Goal: Task Accomplishment & Management: Manage account settings

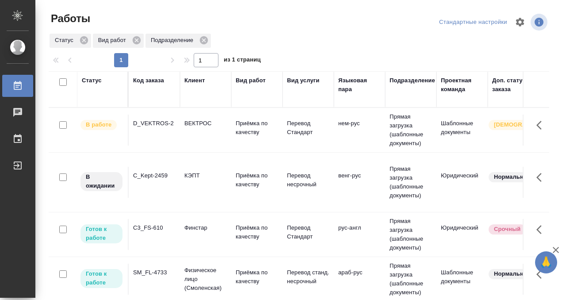
scroll to position [38, 0]
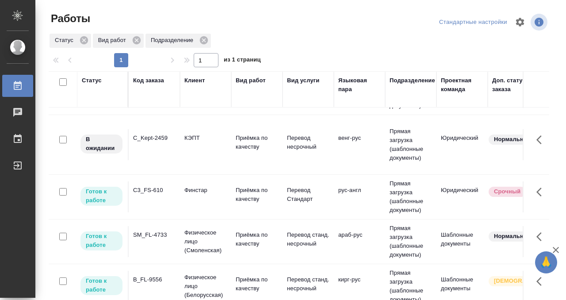
click at [153, 228] on td "SM_FL-4733" at bounding box center [154, 241] width 51 height 31
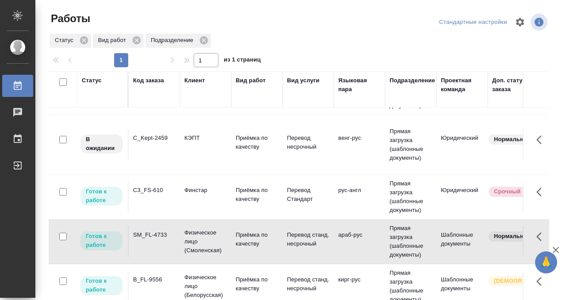
click at [153, 228] on td "SM_FL-4733" at bounding box center [154, 241] width 51 height 31
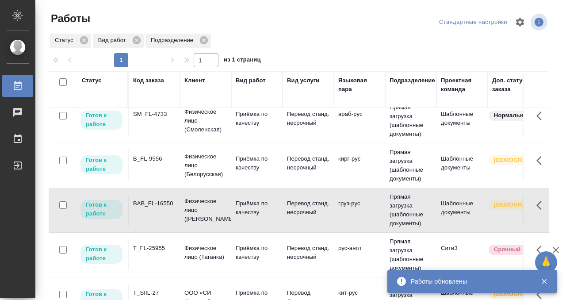
click at [159, 206] on div "BAB_FL-16550" at bounding box center [154, 203] width 42 height 9
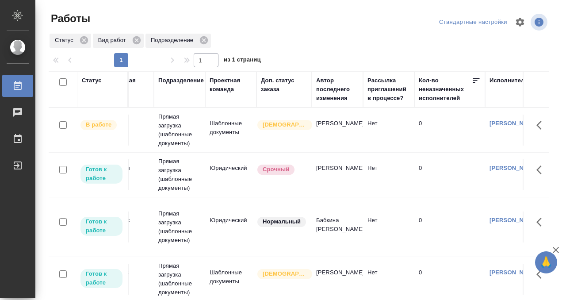
scroll to position [0, 0]
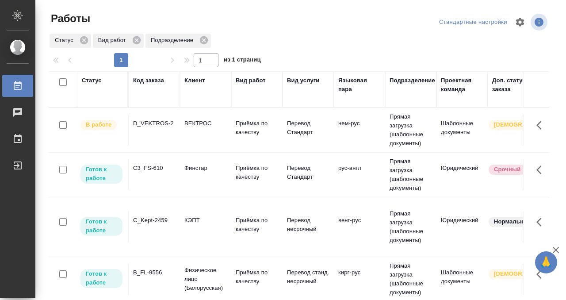
click at [160, 132] on td "D_VEKTROS-2" at bounding box center [154, 129] width 51 height 31
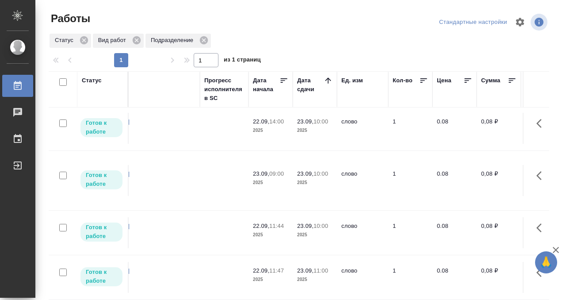
scroll to position [2, 0]
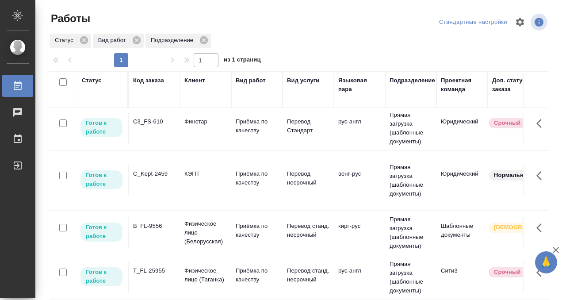
click at [155, 128] on td "C3_FS-610" at bounding box center [154, 128] width 51 height 31
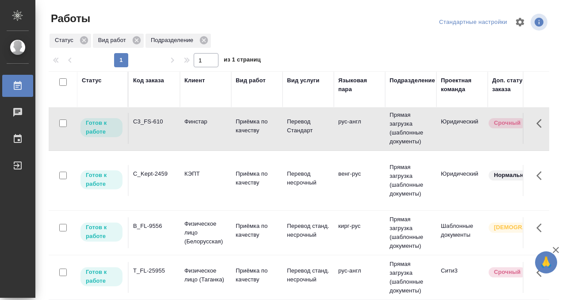
click at [155, 128] on td "C3_FS-610" at bounding box center [154, 128] width 51 height 31
click at [164, 187] on td "C_Kept-2459" at bounding box center [154, 180] width 51 height 31
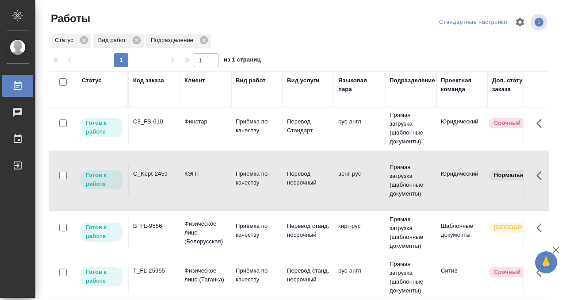
click at [164, 187] on td "C_Kept-2459" at bounding box center [154, 180] width 51 height 31
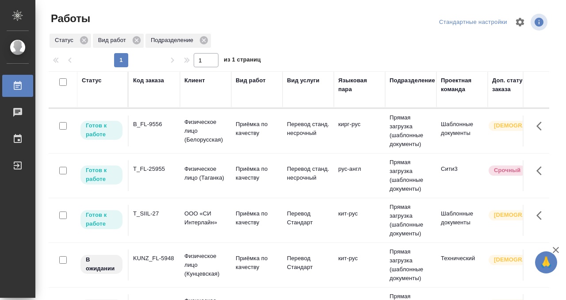
click at [173, 217] on div "T_SIIL-27" at bounding box center [154, 213] width 42 height 9
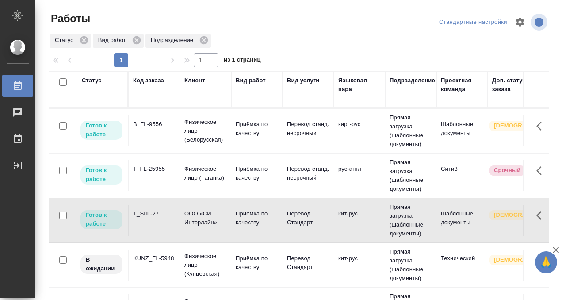
click at [173, 217] on div "T_SIIL-27" at bounding box center [154, 213] width 42 height 9
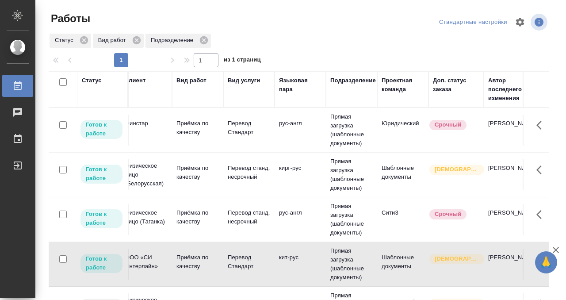
scroll to position [0, 0]
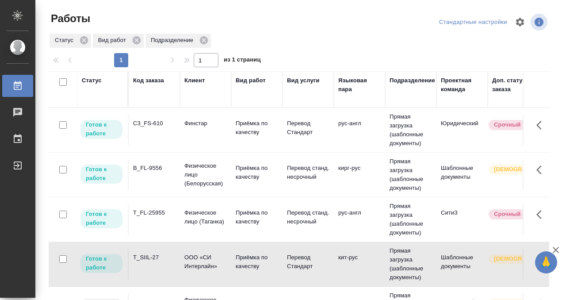
click at [157, 176] on td "B_FL-9556" at bounding box center [154, 174] width 51 height 31
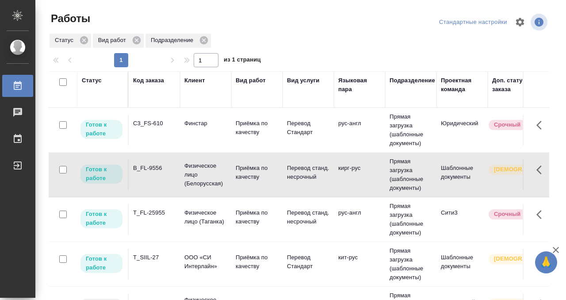
click at [157, 176] on td "B_FL-9556" at bounding box center [154, 174] width 51 height 31
click at [157, 137] on td "C3_FS-610" at bounding box center [154, 129] width 51 height 31
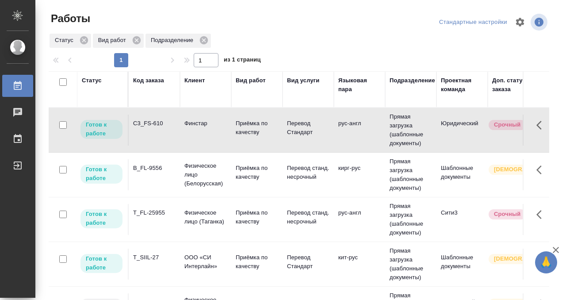
click at [158, 135] on td "C3_FS-610" at bounding box center [154, 129] width 51 height 31
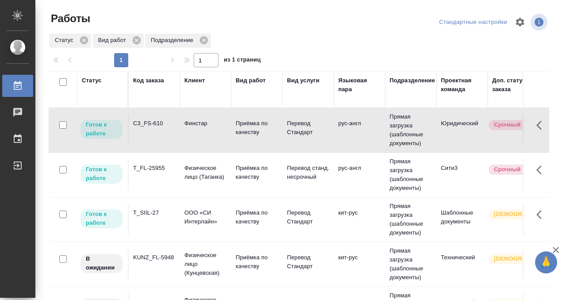
click at [157, 166] on div "T_FL-25955" at bounding box center [154, 167] width 42 height 9
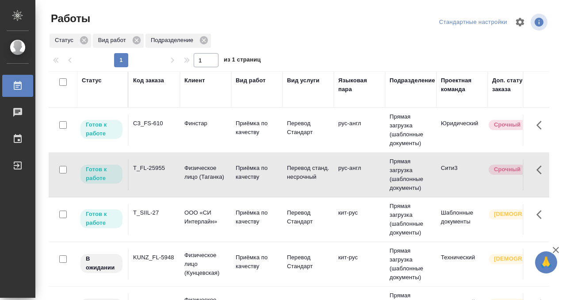
click at [157, 166] on div "T_FL-25955" at bounding box center [154, 167] width 42 height 9
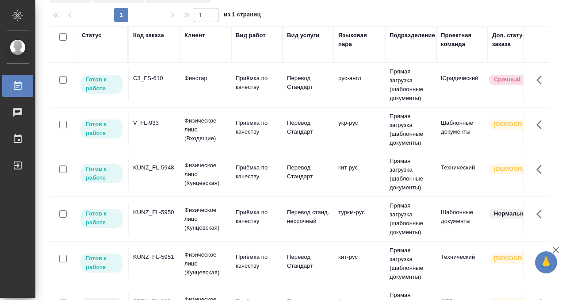
click at [142, 128] on td "V_FL-933" at bounding box center [154, 129] width 51 height 31
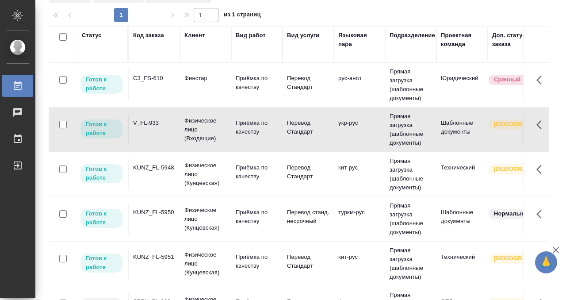
click at [142, 128] on td "V_FL-933" at bounding box center [154, 129] width 51 height 31
click at [152, 160] on td "KUNZ_FL-5948" at bounding box center [154, 174] width 51 height 31
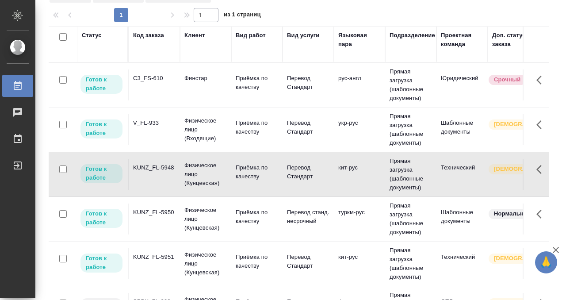
click at [152, 160] on td "KUNZ_FL-5948" at bounding box center [154, 174] width 51 height 31
click at [148, 224] on td "KUNZ_FL-5950" at bounding box center [154, 218] width 51 height 31
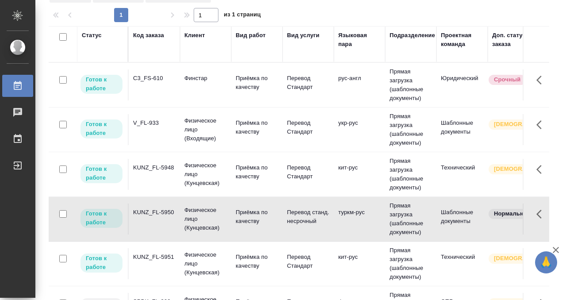
click at [148, 224] on td "KUNZ_FL-5950" at bounding box center [154, 218] width 51 height 31
click at [160, 257] on div "KUNZ_FL-5951" at bounding box center [154, 256] width 42 height 9
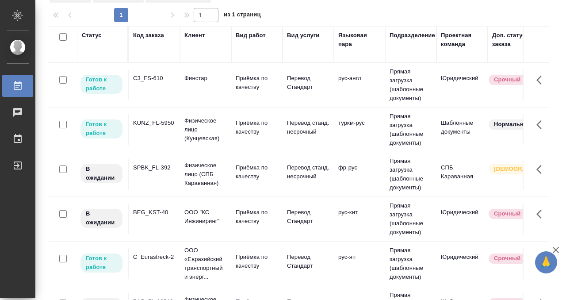
click at [168, 223] on td "BEG_KST-40" at bounding box center [154, 218] width 51 height 31
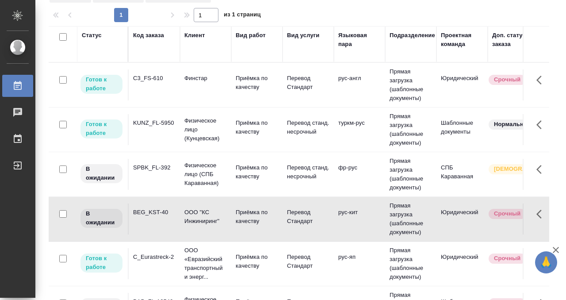
click at [168, 223] on td "BEG_KST-40" at bounding box center [154, 218] width 51 height 31
click at [159, 257] on div "C_Eurastreck-2" at bounding box center [154, 256] width 42 height 9
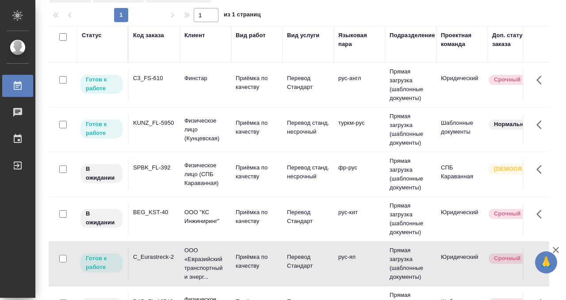
click at [159, 257] on div "C_Eurastreck-2" at bounding box center [154, 256] width 42 height 9
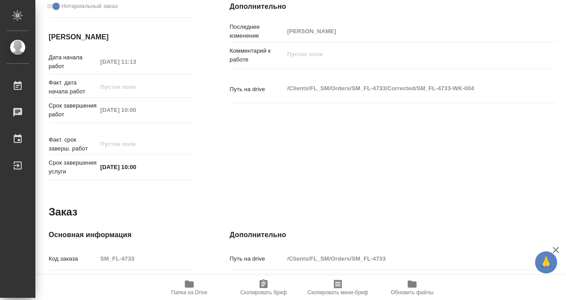
scroll to position [270, 0]
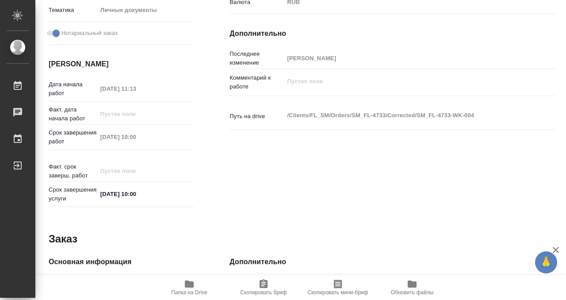
click at [184, 284] on icon "button" at bounding box center [189, 283] width 11 height 11
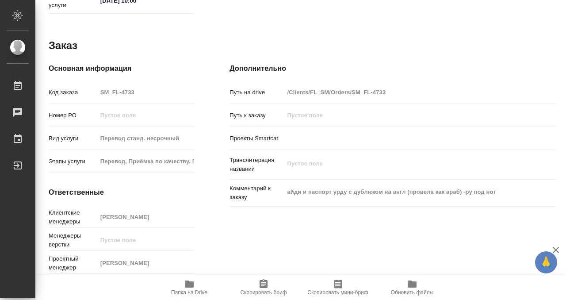
scroll to position [0, 0]
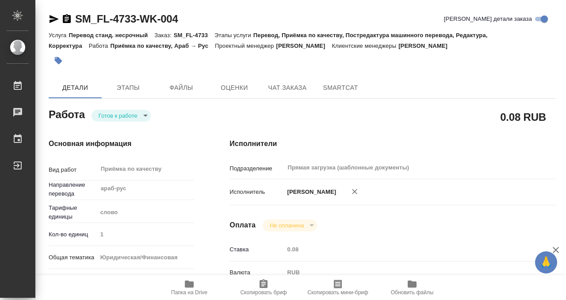
click at [52, 61] on button "button" at bounding box center [58, 60] width 19 height 19
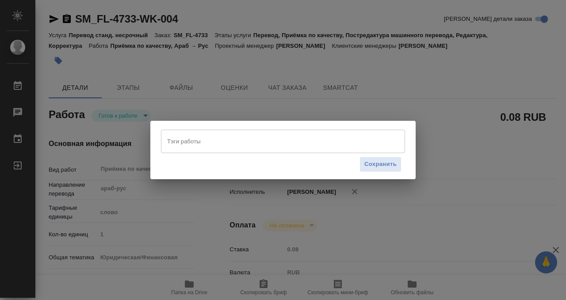
click at [249, 150] on div "Тэги работы" at bounding box center [283, 140] width 244 height 23
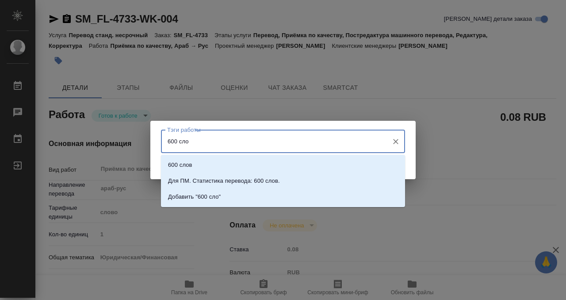
type input "600 слов"
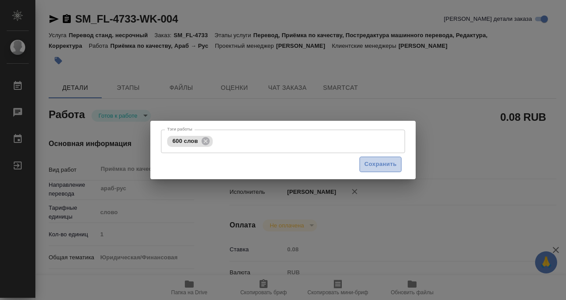
click at [391, 159] on span "Сохранить" at bounding box center [380, 164] width 32 height 10
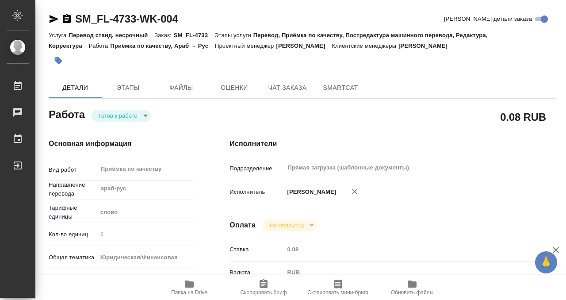
type input "readyForWork"
type input "араб-рус"
type input "5a8b1489cc6b4906c91bfd90"
type input "1"
type input "yr-fn"
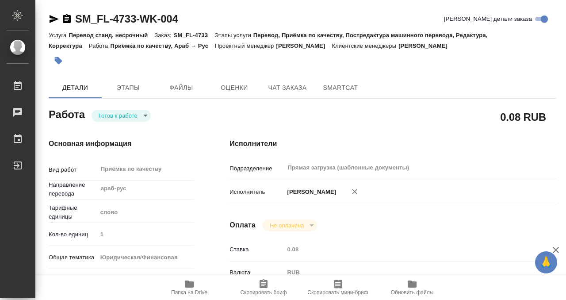
type input "5a8b8b956a9677013d343cfe"
checkbox input "true"
type input "22.09.2025 11:13"
type input "[DATE] 10:00"
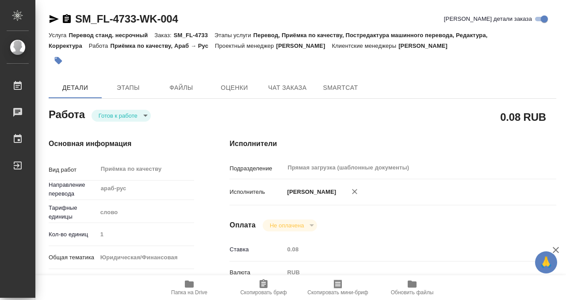
type input "Прямая загрузка (шаблонные документы)"
type input "notPayed"
type input "0.08"
type input "RUB"
type input "[PERSON_NAME]"
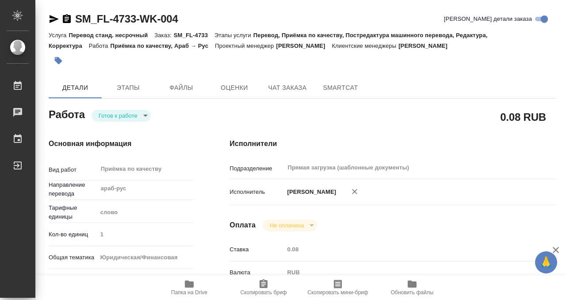
type input "SM_FL-4733"
type input "Перевод станд. несрочный"
type input "Перевод, Приёмка по качеству, Постредактура машинного перевода, Редактура, Корр…"
type input "Козлова Мария"
type input "/Clients/FL_SM/Orders/SM_FL-4733"
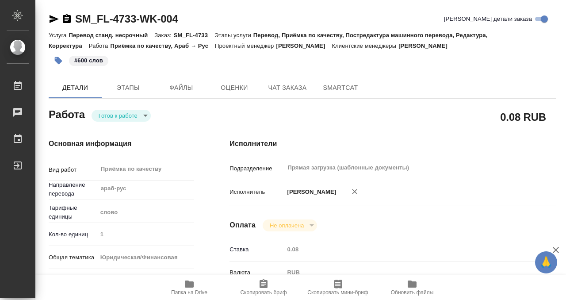
click at [129, 117] on body "🙏 .cls-1 fill:#fff; AWATERA Kobzeva Elizaveta Работы 0 Чаты График Выйти SM_FL-…" at bounding box center [283, 150] width 566 height 300
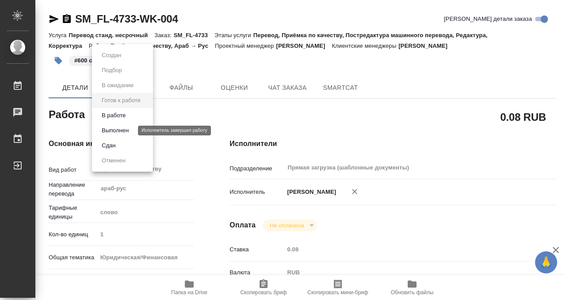
click at [126, 127] on button "Выполнен" at bounding box center [115, 130] width 32 height 10
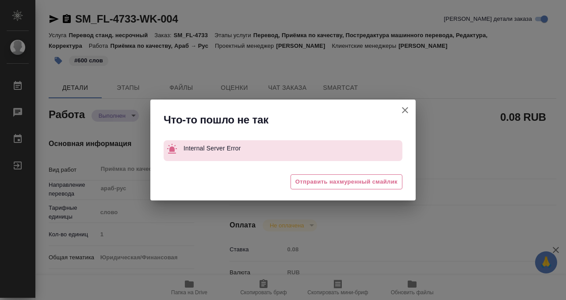
type textarea "x"
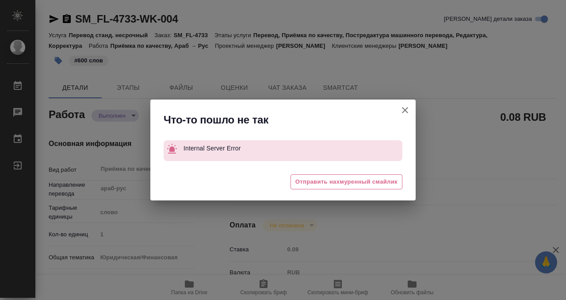
type textarea "x"
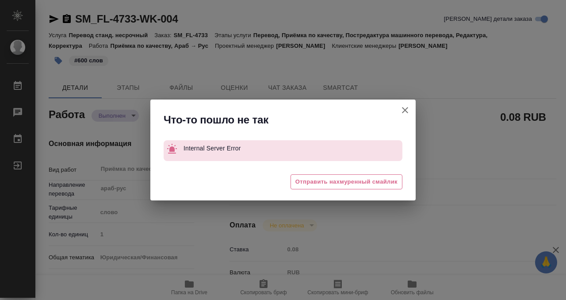
click at [407, 111] on icon "button" at bounding box center [404, 110] width 11 height 11
type textarea "x"
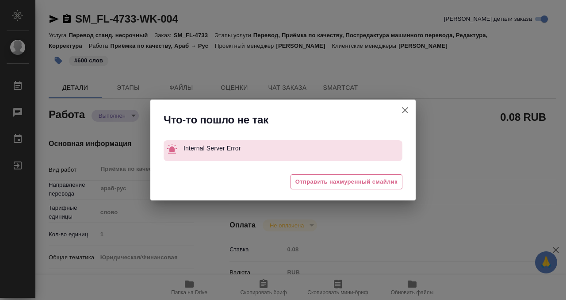
type textarea "x"
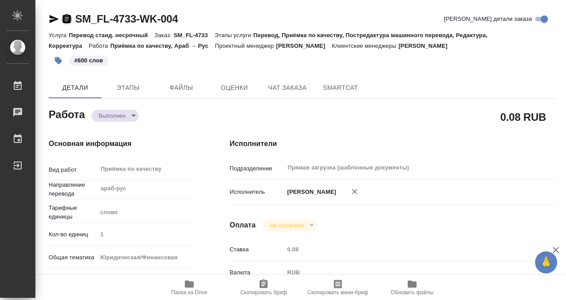
click at [65, 19] on icon "button" at bounding box center [67, 18] width 8 height 9
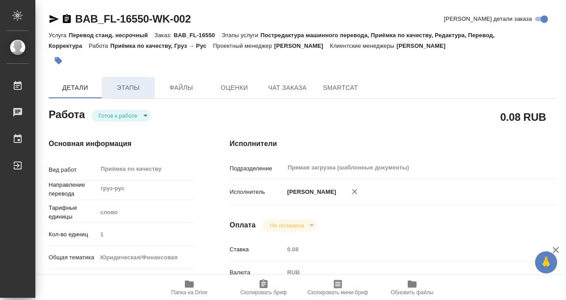
click at [135, 86] on span "Этапы" at bounding box center [128, 87] width 42 height 11
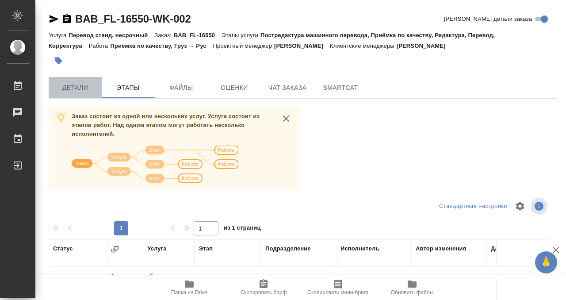
click at [91, 84] on span "Детали" at bounding box center [75, 87] width 42 height 11
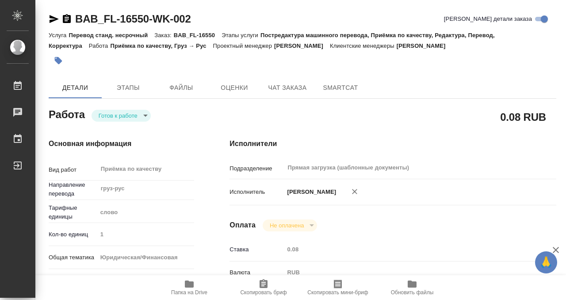
type textarea "x"
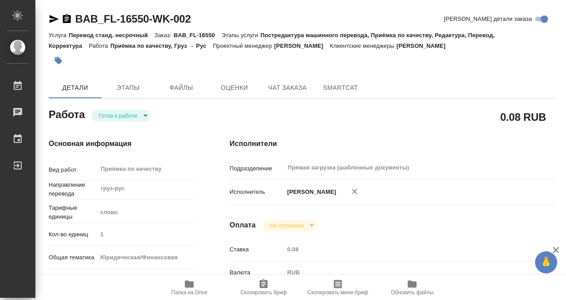
type textarea "x"
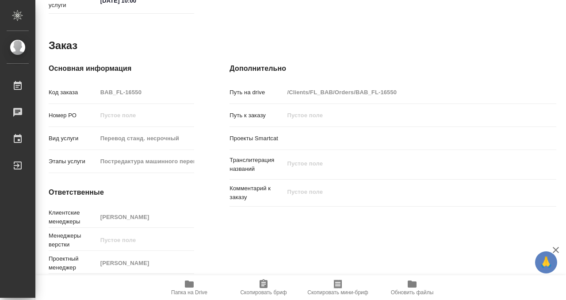
type textarea "x"
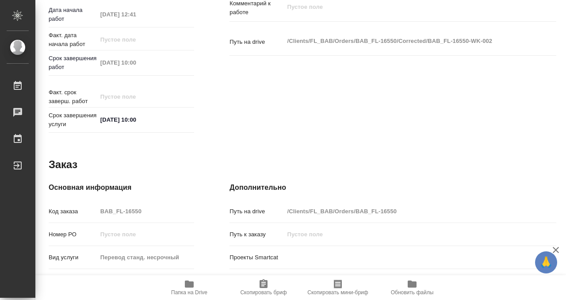
scroll to position [472, 0]
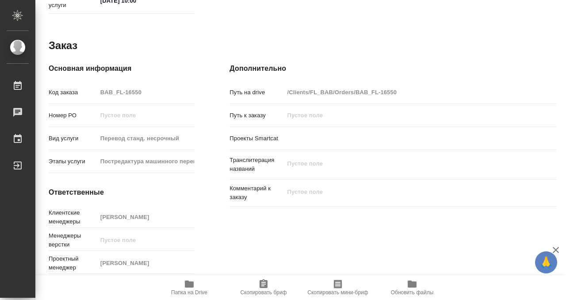
click at [185, 290] on span "Папка на Drive" at bounding box center [189, 292] width 36 height 6
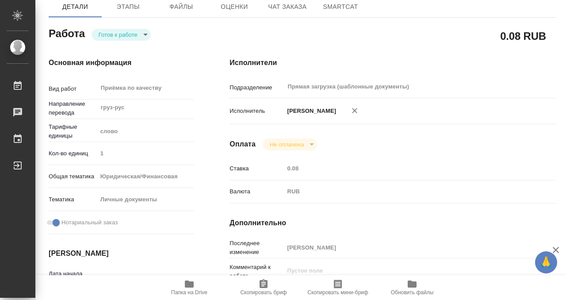
scroll to position [0, 0]
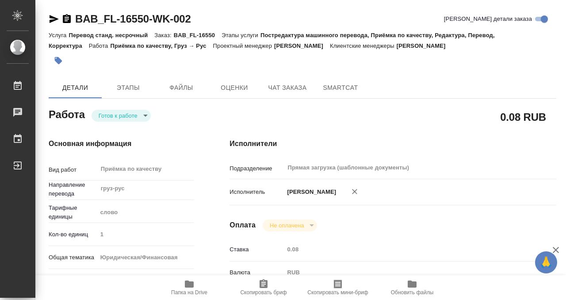
click at [57, 55] on button "button" at bounding box center [58, 60] width 19 height 19
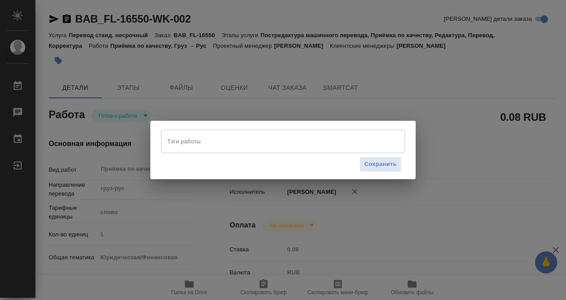
click at [211, 140] on input "Тэги работы" at bounding box center [274, 140] width 219 height 15
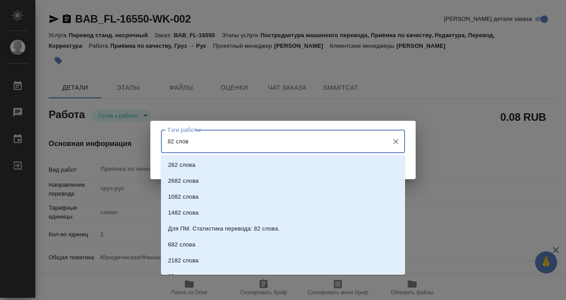
type input "82 слова"
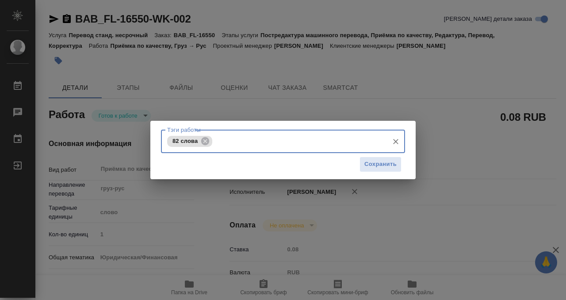
click at [402, 163] on div "Сохранить" at bounding box center [283, 164] width 244 height 23
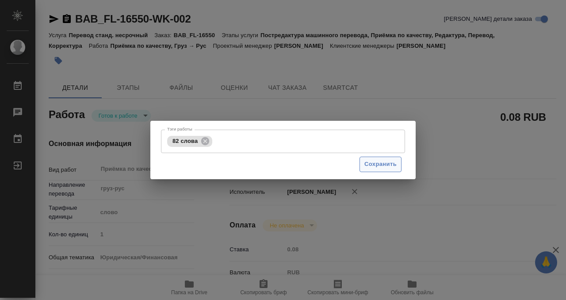
click at [395, 163] on span "Сохранить" at bounding box center [380, 164] width 32 height 10
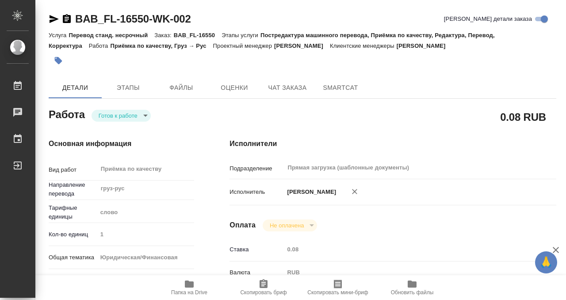
type input "readyForWork"
type textarea "Приёмка по качеству"
type textarea "x"
type input "груз-рус"
type input "5a8b1489cc6b4906c91bfd90"
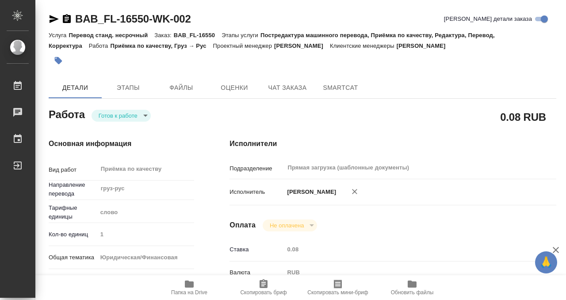
type input "1"
type input "yr-fn"
type input "5a8b8b956a9677013d343cfe"
checkbox input "true"
type input "22.09.2025 12:41"
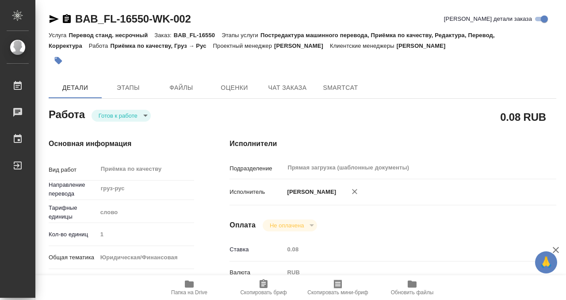
type input "[DATE] 10:00"
type input "Прямая загрузка (шаблонные документы)"
type input "notPayed"
type input "0.08"
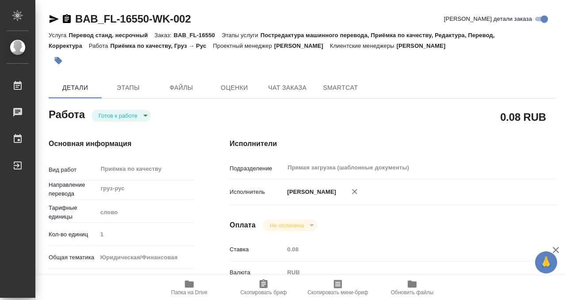
type input "RUB"
type input "[PERSON_NAME]"
type textarea "x"
type textarea "/Clients/FL_BAB/Orders/BAB_FL-16550/Corrected/BAB_FL-16550-WK-002"
type textarea "x"
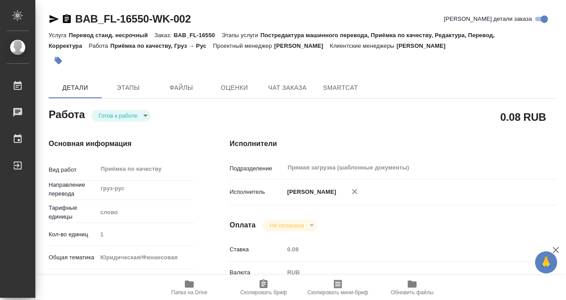
type input "BAB_FL-16550"
type input "Перевод станд. несрочный"
type input "Постредактура машинного перевода, Приёмка по качеству, Редактура, Перевод, Корр…"
type input "Ильина Екатерина"
type input "/Clients/FL_BAB/Orders/BAB_FL-16550"
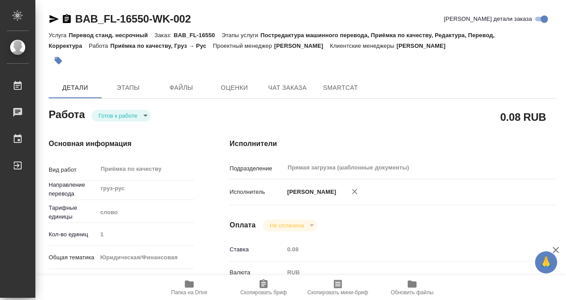
type textarea "x"
click at [121, 119] on body "🙏 .cls-1 fill:#fff; AWATERA Kobzeva Elizaveta Работы 0 Чаты График Выйти BAB_FL…" at bounding box center [283, 150] width 566 height 300
type textarea "x"
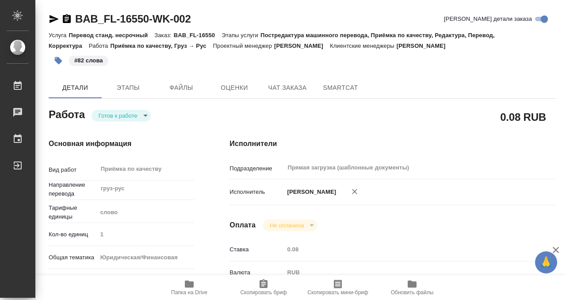
type textarea "x"
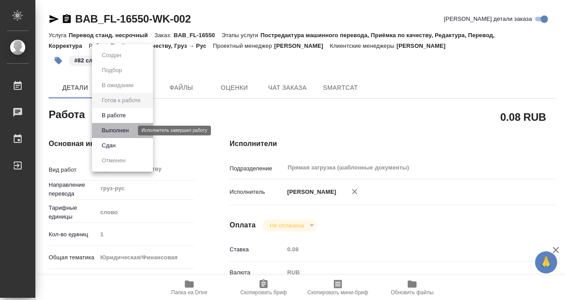
click at [121, 132] on button "Выполнен" at bounding box center [115, 130] width 32 height 10
type textarea "x"
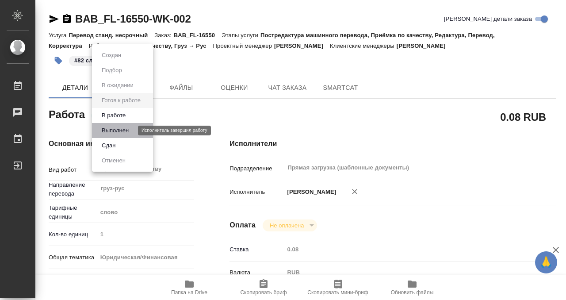
type textarea "x"
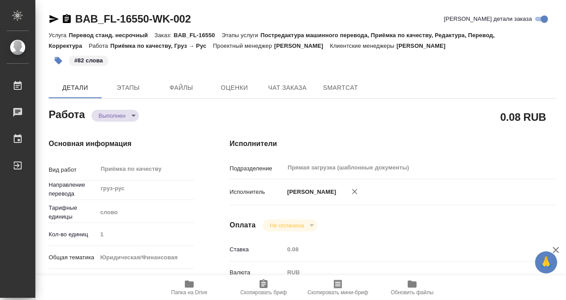
type textarea "x"
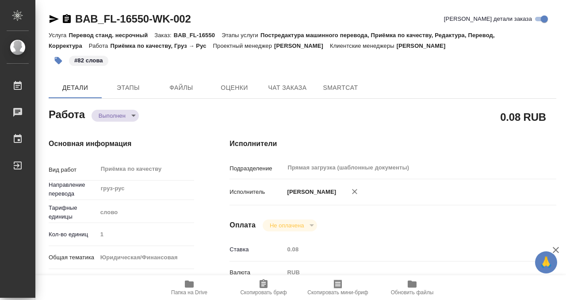
type textarea "x"
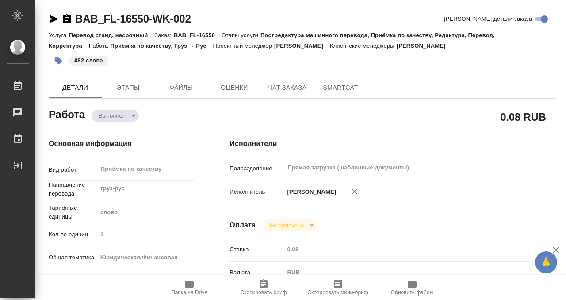
type textarea "x"
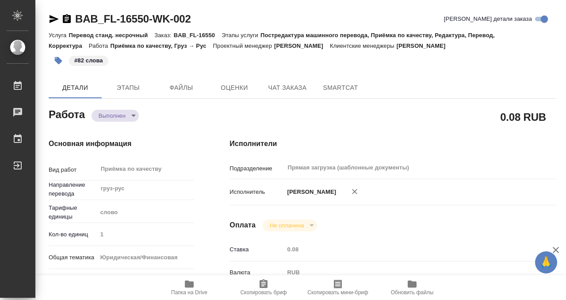
click at [65, 20] on icon "button" at bounding box center [66, 19] width 11 height 11
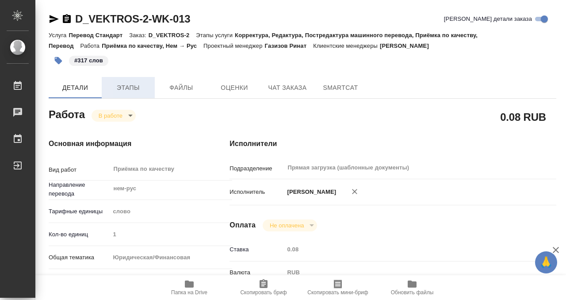
click at [133, 85] on span "Этапы" at bounding box center [128, 87] width 42 height 11
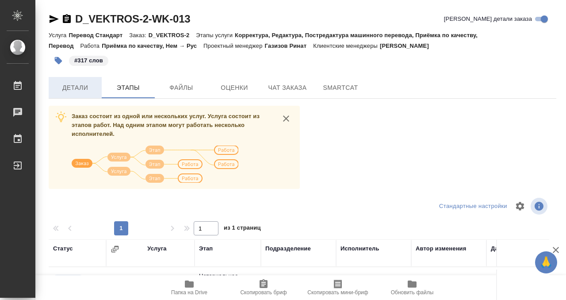
click at [80, 84] on span "Детали" at bounding box center [75, 87] width 42 height 11
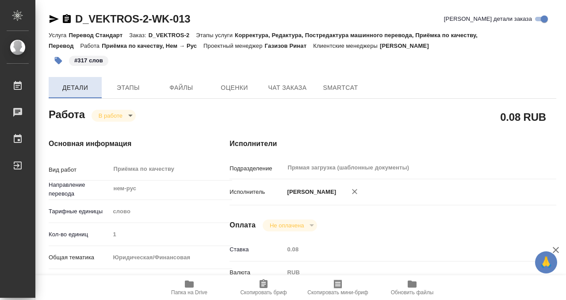
type textarea "x"
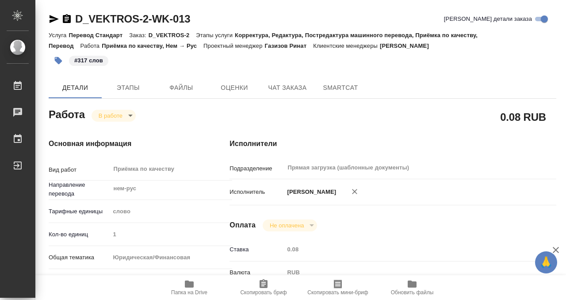
type textarea "x"
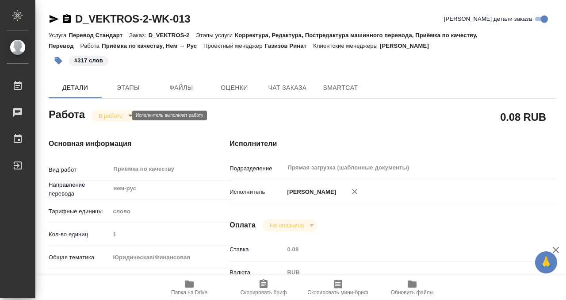
click at [118, 118] on body "🙏 .cls-1 fill:#fff; AWATERA Kobzeva Elizaveta Работы 0 Чаты График Выйти D_VEKT…" at bounding box center [283, 150] width 566 height 300
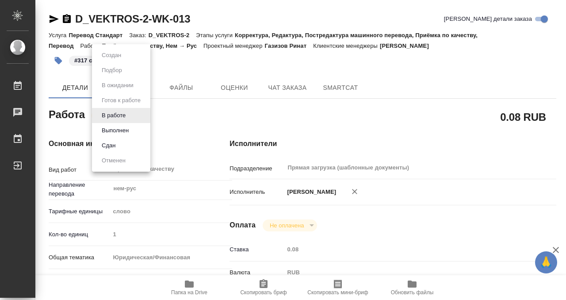
click at [135, 130] on li "Выполнен" at bounding box center [121, 130] width 58 height 15
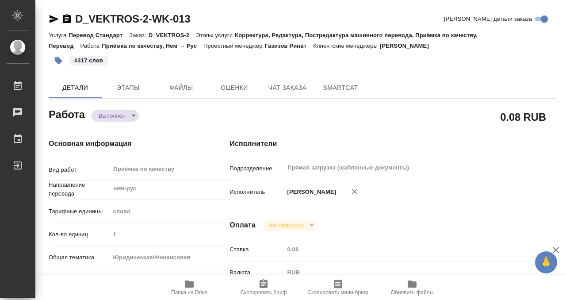
type textarea "x"
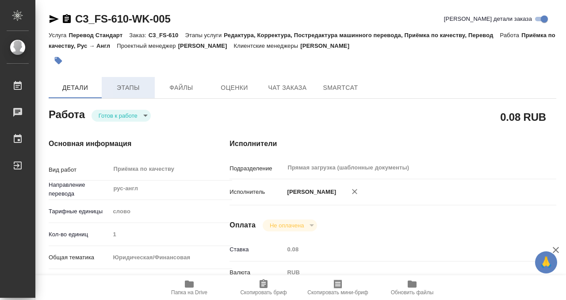
click at [123, 84] on span "Этапы" at bounding box center [128, 87] width 42 height 11
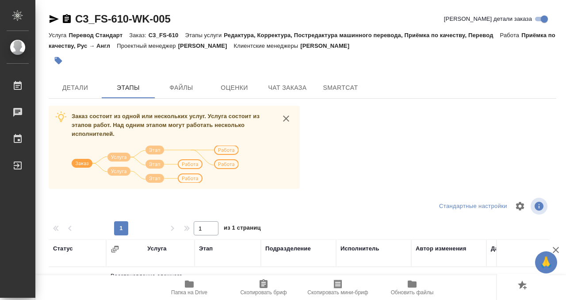
click at [74, 76] on div "C3_FS-610-WK-005 [PERSON_NAME] детали заказа Услуга Перевод Стандарт Заказ: C3_…" at bounding box center [302, 230] width 517 height 460
click at [77, 84] on span "Детали" at bounding box center [75, 87] width 42 height 11
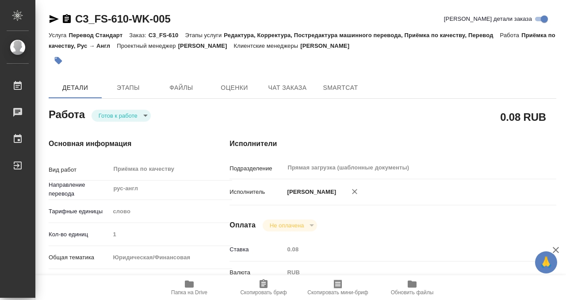
type textarea "x"
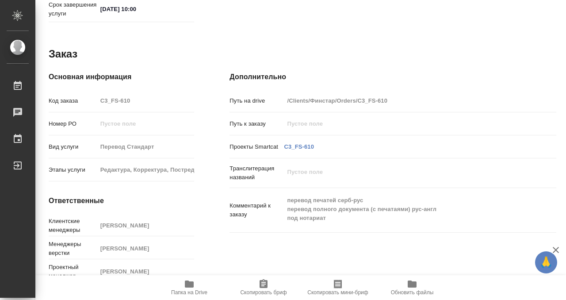
scroll to position [472, 0]
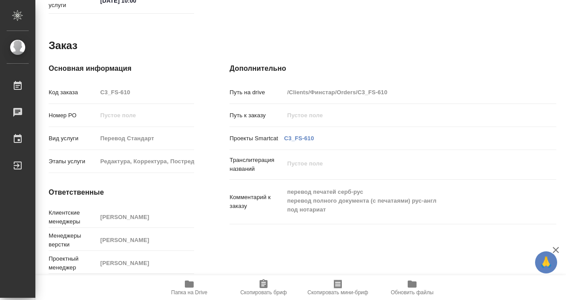
type textarea "x"
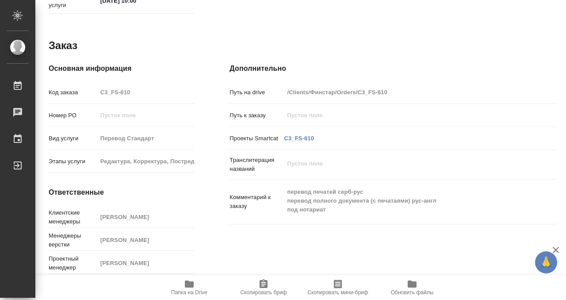
click at [186, 287] on icon "button" at bounding box center [189, 283] width 11 height 11
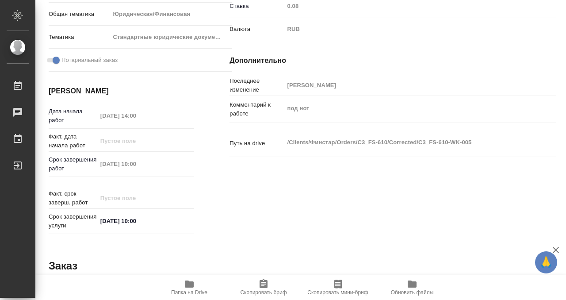
scroll to position [0, 0]
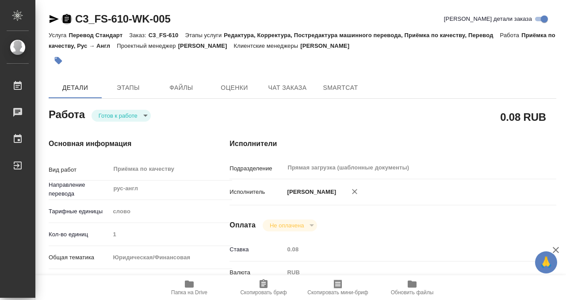
click at [65, 20] on icon "button" at bounding box center [67, 18] width 8 height 9
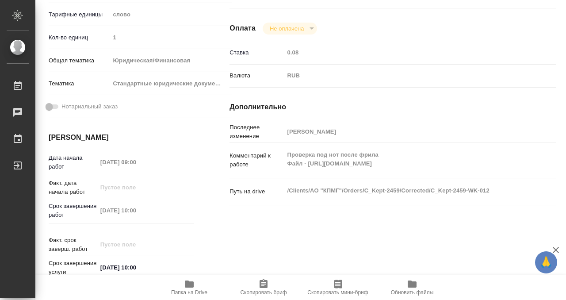
scroll to position [472, 0]
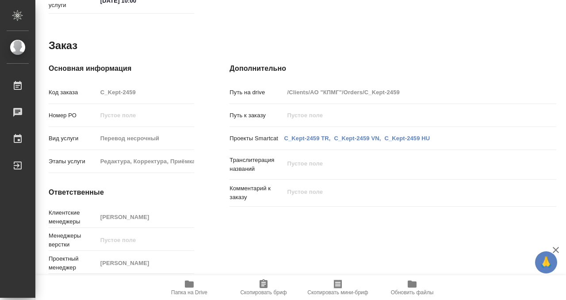
click at [191, 289] on span "Папка на Drive" at bounding box center [189, 292] width 36 height 6
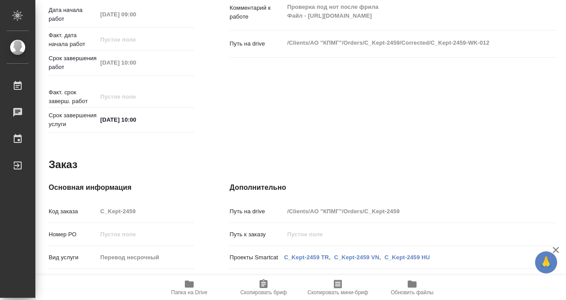
scroll to position [0, 0]
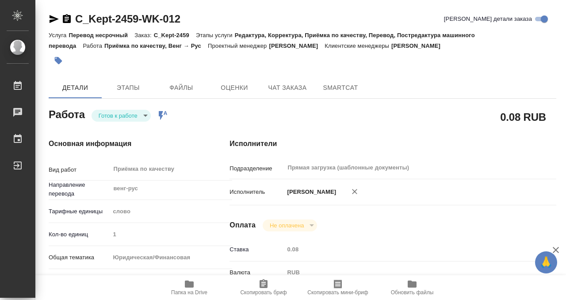
click at [60, 61] on icon "button" at bounding box center [59, 61] width 8 height 8
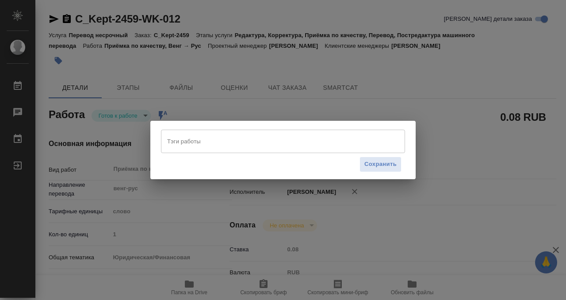
click at [227, 145] on input "Тэги работы" at bounding box center [274, 140] width 219 height 15
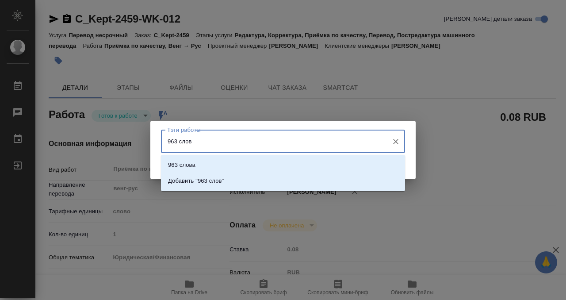
type input "963 слова"
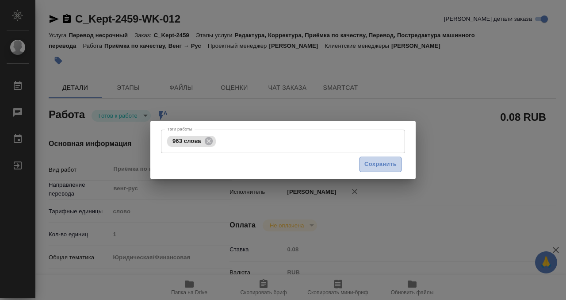
click at [393, 163] on span "Сохранить" at bounding box center [380, 164] width 32 height 10
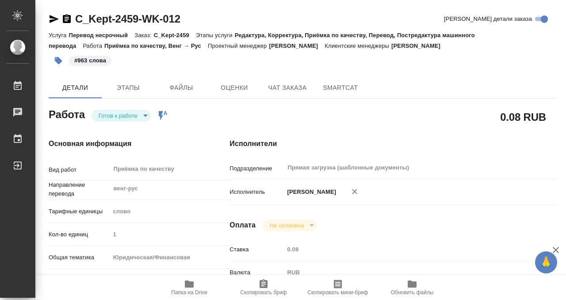
type input "readyForWork"
type input "венг-рус"
type input "5a8b1489cc6b4906c91bfd90"
type input "1"
type input "yr-fn"
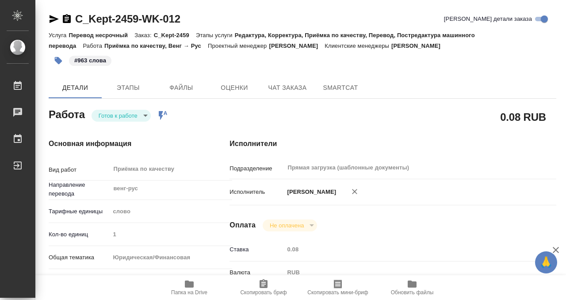
type input "5f647205b73bc97568ca66bf"
type input "23.09.2025 09:00"
type input "[DATE] 10:00"
type input "Прямая загрузка (шаблонные документы)"
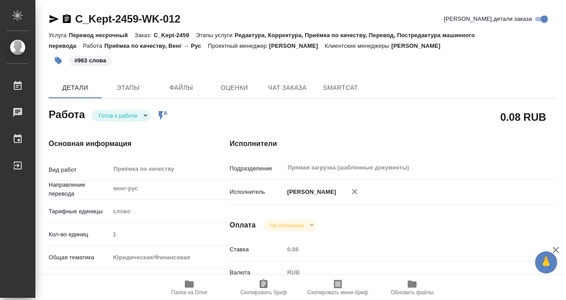
type input "notPayed"
type input "0.08"
type input "RUB"
type input "Бабкина Анастасия"
type input "C_Kept-2459"
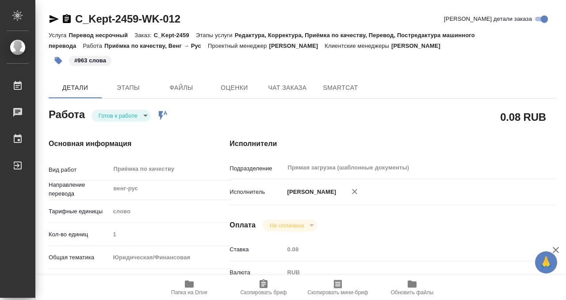
type input "Перевод несрочный"
type input "Редактура, Корректура, Приёмка по качеству, Перевод, Постредактура машинного пе…"
type input "Димитриева Юлия"
type input "/Clients/АО "КПМГ"/Orders/C_Kept-2459"
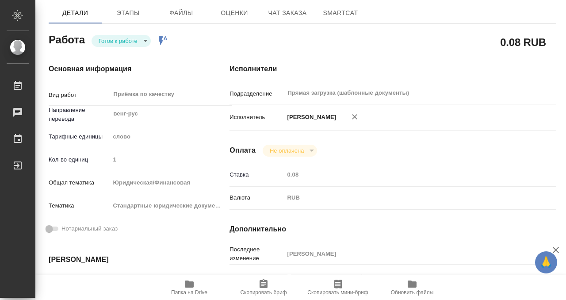
scroll to position [205, 0]
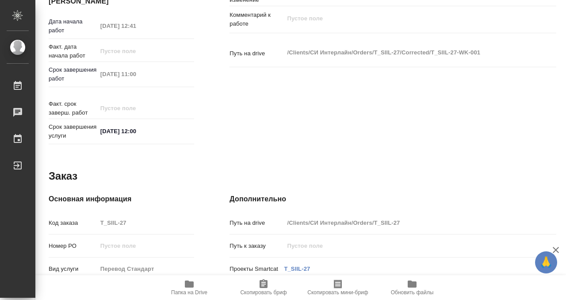
scroll to position [472, 0]
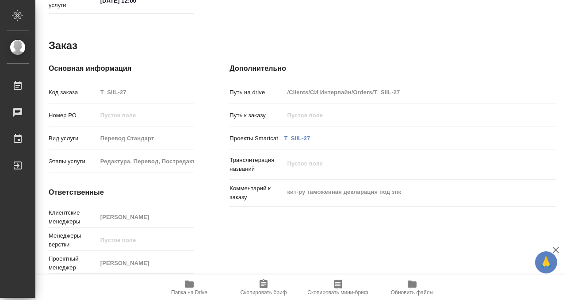
click at [198, 276] on button "Папка на Drive" at bounding box center [189, 287] width 74 height 25
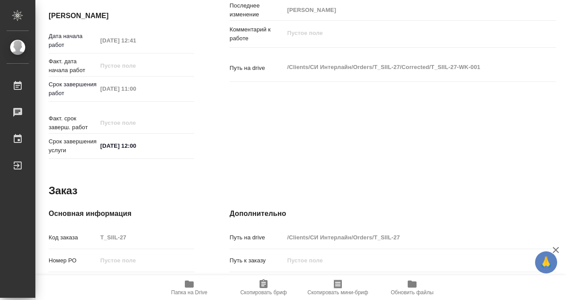
scroll to position [0, 0]
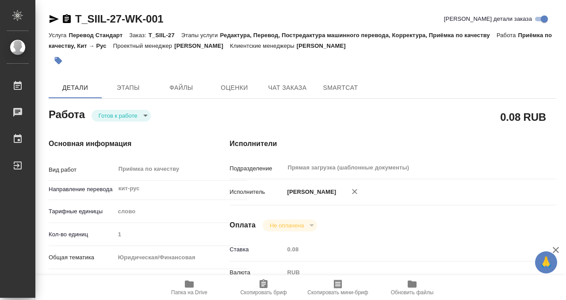
click at [61, 61] on icon "button" at bounding box center [59, 61] width 8 height 8
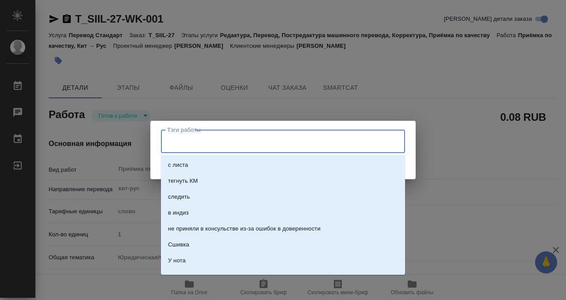
click at [213, 144] on input "Тэги работы" at bounding box center [274, 140] width 219 height 15
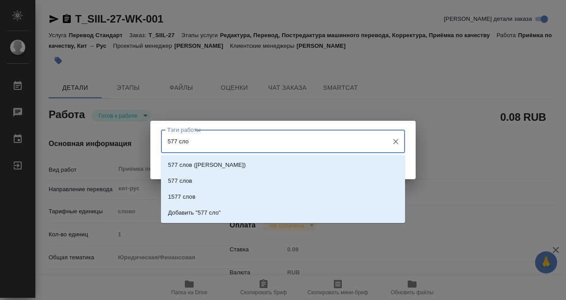
type input "577 слов"
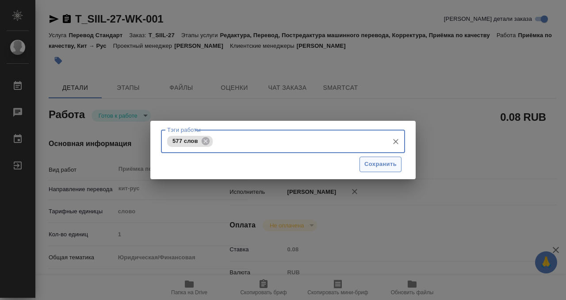
click at [376, 167] on span "Сохранить" at bounding box center [380, 164] width 32 height 10
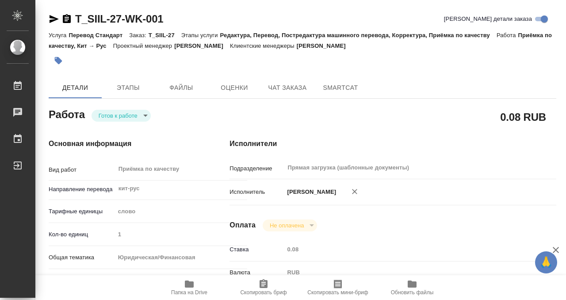
type input "readyForWork"
type input "кит-рус"
type input "5a8b1489cc6b4906c91bfd90"
type input "1"
type input "yr-fn"
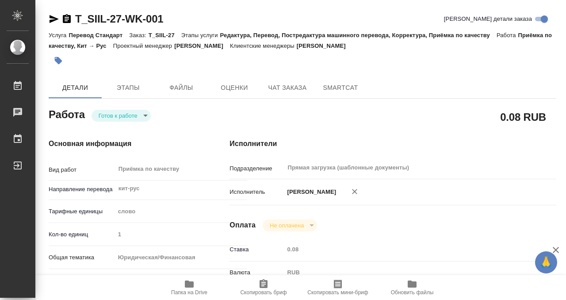
type input "5f647205b73bc97568ca66c0"
checkbox input "true"
type input "22.09.2025 12:41"
type input "23.09.2025 11:00"
type input "23.09.2025 12:00"
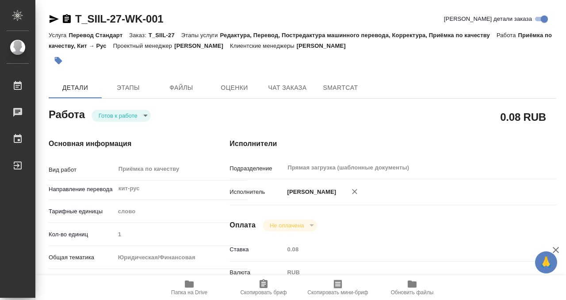
type input "Прямая загрузка (шаблонные документы)"
type input "notPayed"
type input "0.08"
type input "RUB"
type input "[PERSON_NAME]"
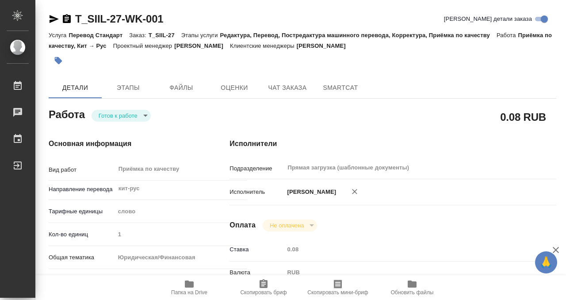
type input "T_SIIL-27"
type input "Перевод Стандарт"
type input "Редактура, Перевод, Постредактура машинного перевода, Корректура, Приёмка по ка…"
type input "Шульгина Анна"
type input "/Clients/СИ Интерлайн/Orders/T_SIIL-27"
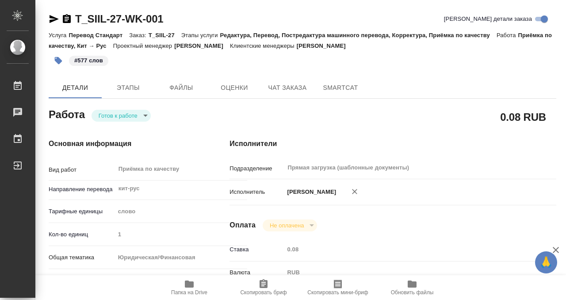
click at [142, 113] on body "🙏 .cls-1 fill:#fff; AWATERA Kobzeva Elizaveta Работы 0 Чаты График Выйти T_SIIL…" at bounding box center [283, 150] width 566 height 300
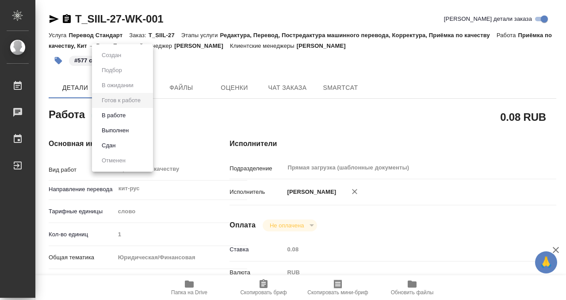
click at [136, 129] on li "Выполнен" at bounding box center [122, 130] width 61 height 15
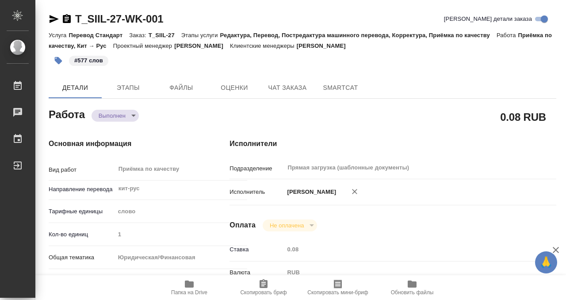
type textarea "x"
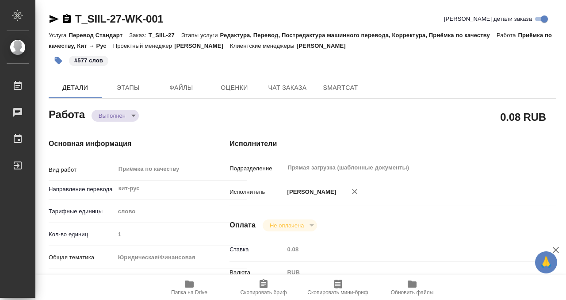
type textarea "x"
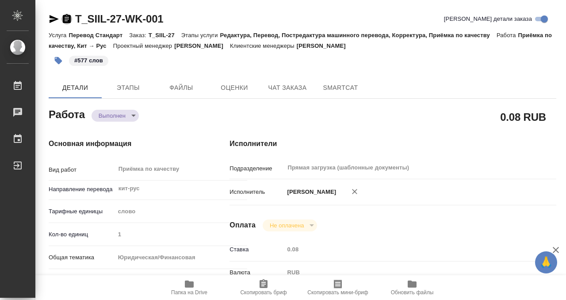
click at [69, 17] on icon "button" at bounding box center [67, 18] width 8 height 9
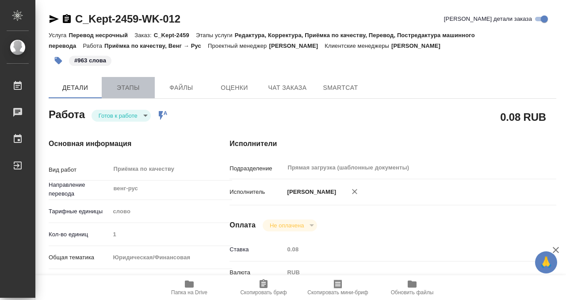
click at [136, 83] on span "Этапы" at bounding box center [128, 87] width 42 height 11
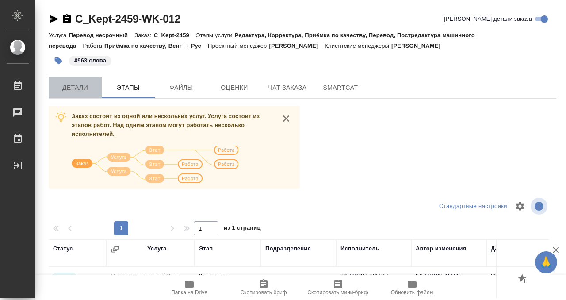
click at [88, 82] on button "Детали" at bounding box center [75, 87] width 53 height 21
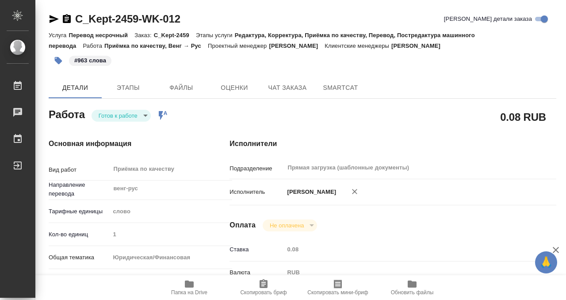
type textarea "x"
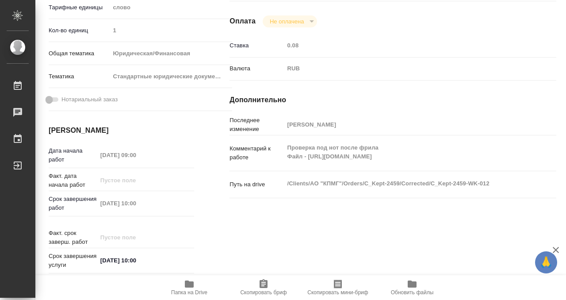
type textarea "x"
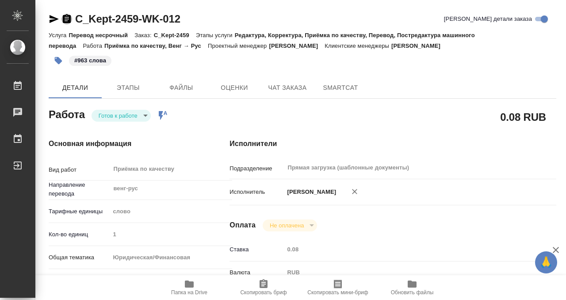
click at [68, 16] on icon "button" at bounding box center [67, 18] width 8 height 9
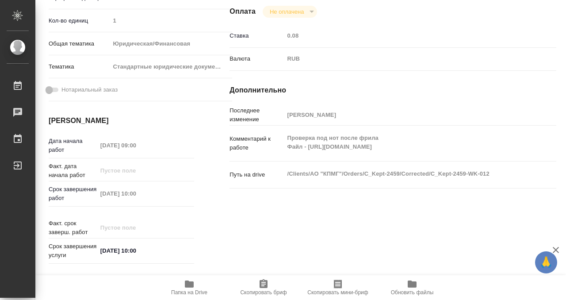
scroll to position [269, 0]
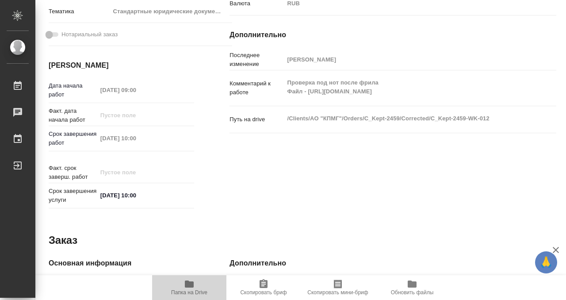
click at [192, 285] on icon "button" at bounding box center [189, 283] width 9 height 7
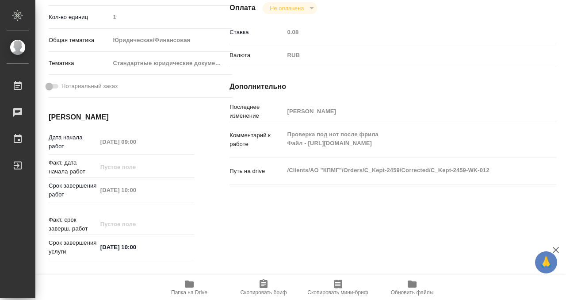
scroll to position [0, 0]
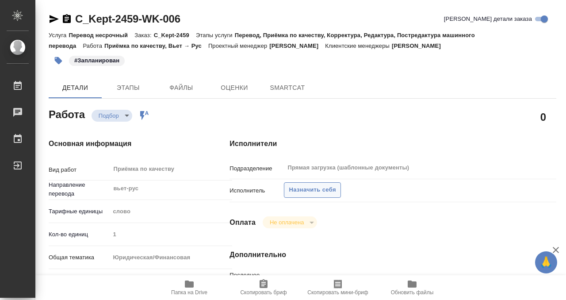
click at [304, 187] on span "Назначить себя" at bounding box center [312, 190] width 47 height 10
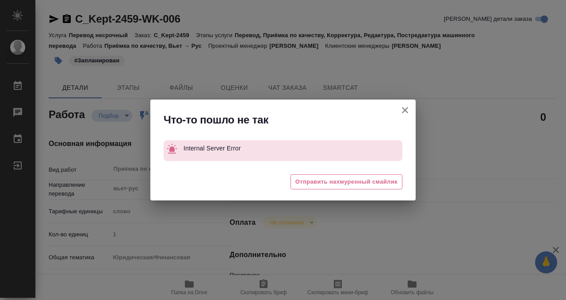
click at [404, 107] on icon "button" at bounding box center [404, 110] width 11 height 11
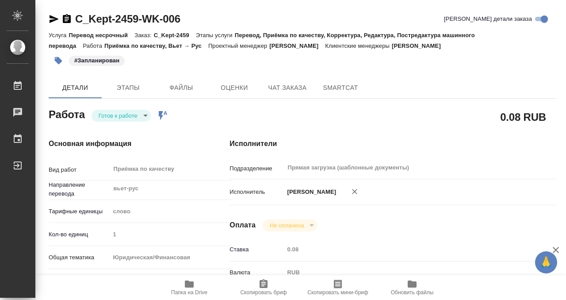
click at [59, 61] on icon "button" at bounding box center [59, 61] width 8 height 8
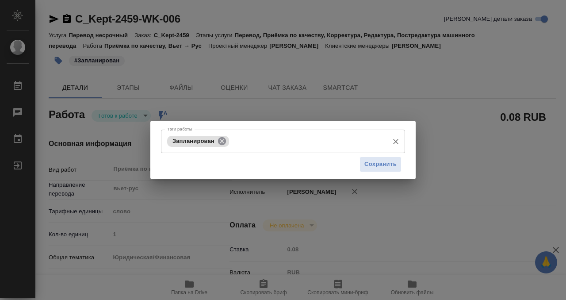
click at [221, 141] on icon at bounding box center [222, 141] width 8 height 8
click at [224, 141] on input "Тэги работы" at bounding box center [274, 140] width 219 height 15
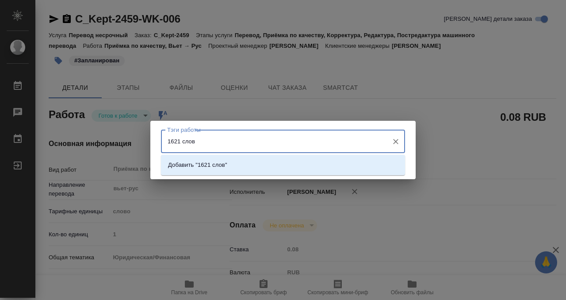
type input "1621 слово"
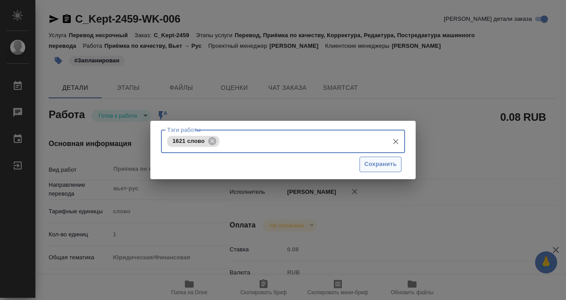
click at [383, 156] on div "Сохранить" at bounding box center [283, 164] width 244 height 23
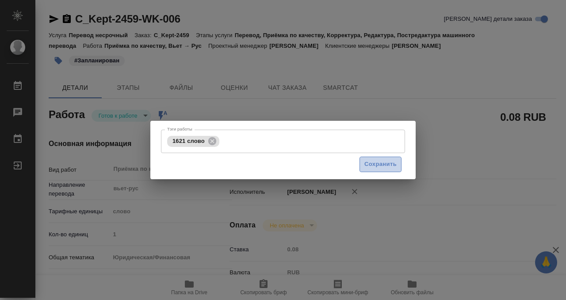
click at [376, 164] on span "Сохранить" at bounding box center [380, 164] width 32 height 10
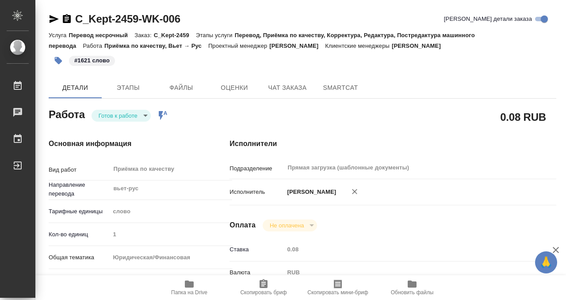
type input "readyForWork"
type input "вьет-рус"
type input "5a8b1489cc6b4906c91bfd90"
type input "1"
type input "yr-fn"
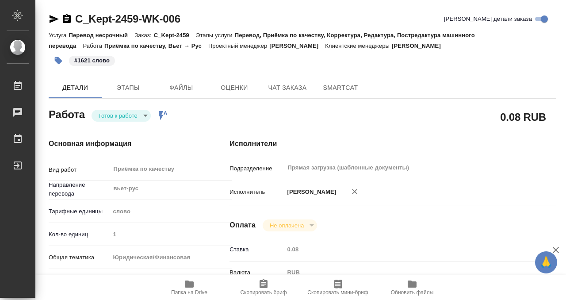
type input "5f647205b73bc97568ca66bf"
type input "[DATE] 10:00"
type input "[DATE] 13:00"
type input "[DATE] 15:00"
type input "Прямая загрузка (шаблонные документы)"
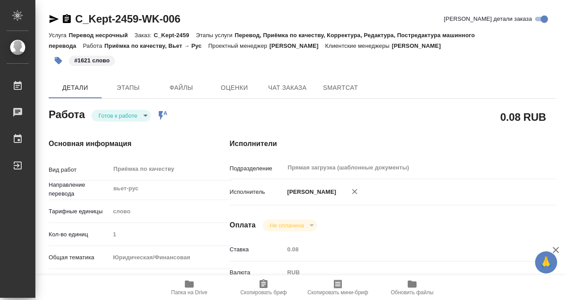
type input "notPayed"
type input "0.08"
type input "RUB"
type input "[PERSON_NAME]"
type input "C_Kept-2459"
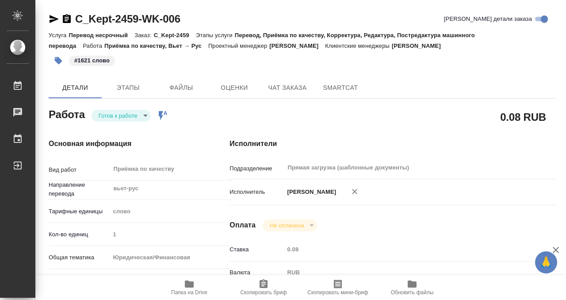
type input "Перевод несрочный"
type input "Перевод, Приёмка по качеству, Корректура, Редактура, Постредактура машинного пе…"
type input "[PERSON_NAME]"
type input "/Clients/АО "КПМГ"/Orders/C_Kept-2459"
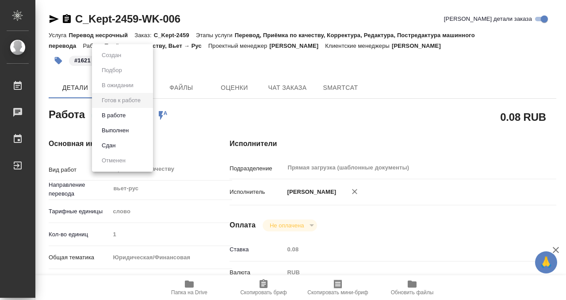
click at [144, 112] on body "🙏 .cls-1 fill:#fff; AWATERA Kobzeva [PERSON_NAME] 0 Чаты График Выйти C_Kept-24…" at bounding box center [283, 150] width 566 height 300
click at [139, 133] on li "Выполнен" at bounding box center [122, 130] width 61 height 15
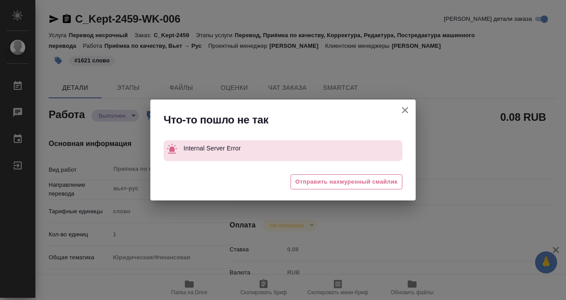
type textarea "x"
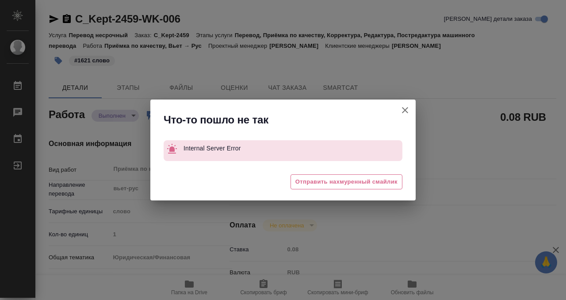
type textarea "x"
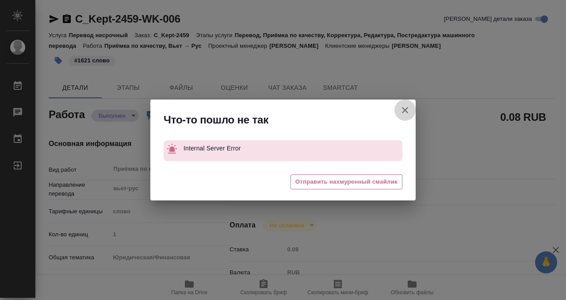
click at [405, 107] on icon "button" at bounding box center [404, 110] width 11 height 11
type textarea "x"
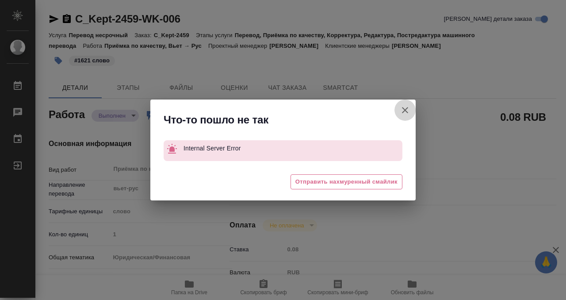
type textarea "x"
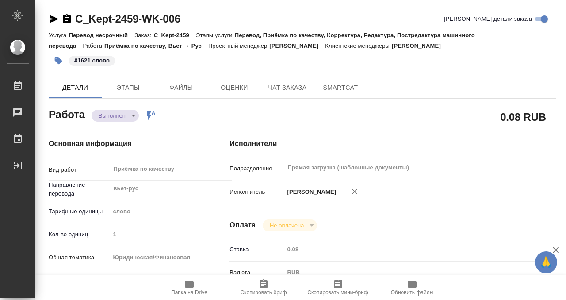
click at [72, 18] on div "C_Kept-2459-WK-006" at bounding box center [115, 19] width 132 height 14
click at [65, 17] on icon "button" at bounding box center [66, 19] width 11 height 11
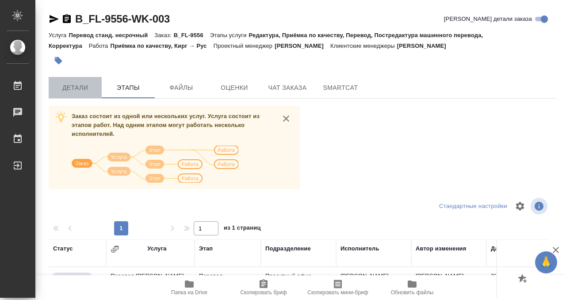
click at [80, 83] on span "Детали" at bounding box center [75, 87] width 42 height 11
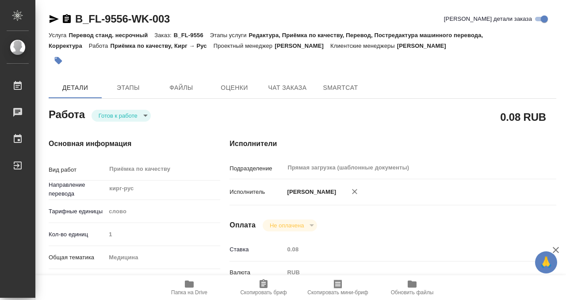
type textarea "x"
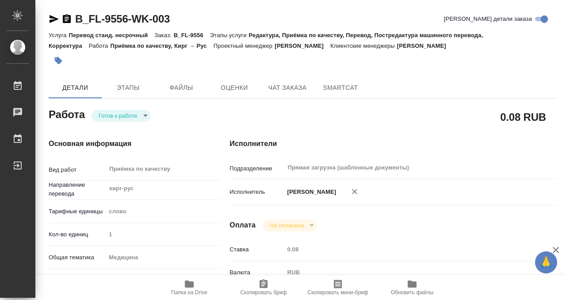
scroll to position [472, 0]
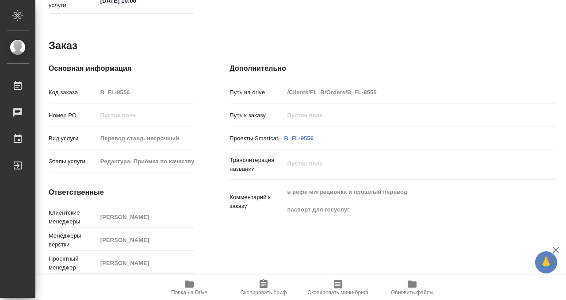
type textarea "x"
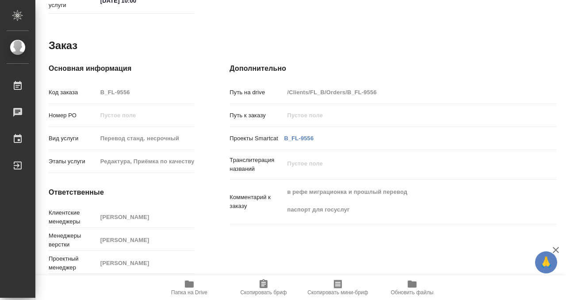
click at [193, 280] on icon "button" at bounding box center [189, 283] width 11 height 11
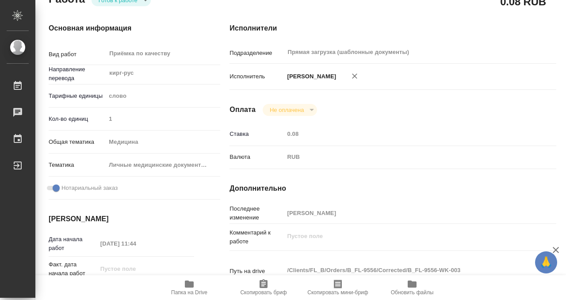
scroll to position [0, 0]
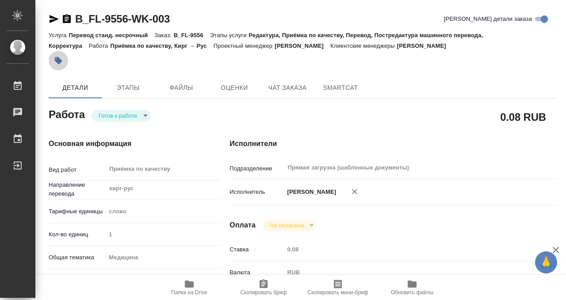
click at [59, 63] on icon "button" at bounding box center [59, 61] width 8 height 8
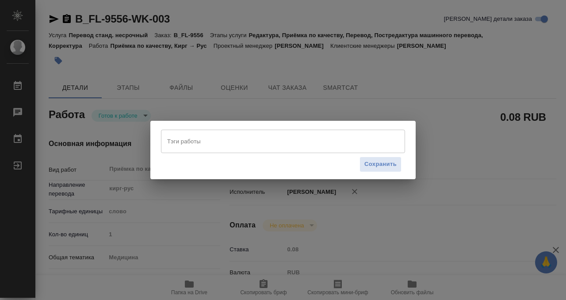
click at [228, 142] on input "Тэги работы" at bounding box center [274, 140] width 219 height 15
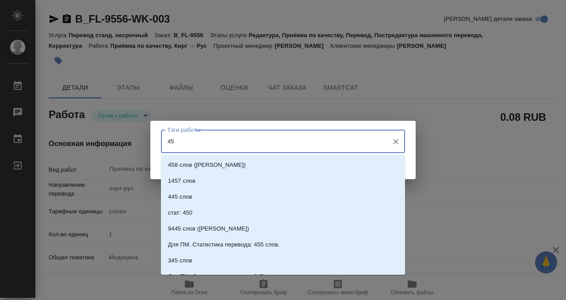
type input "4"
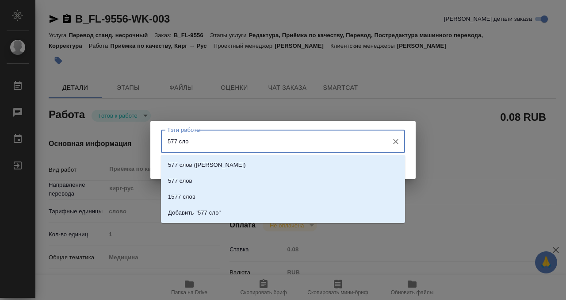
type input "577 слов"
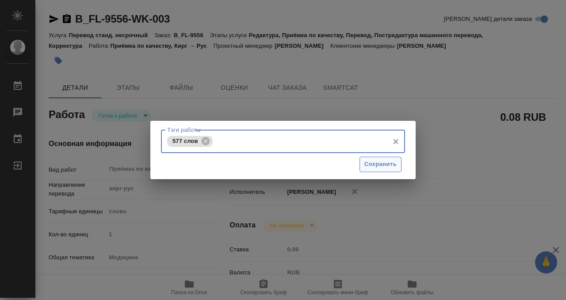
click at [380, 161] on span "Сохранить" at bounding box center [380, 164] width 32 height 10
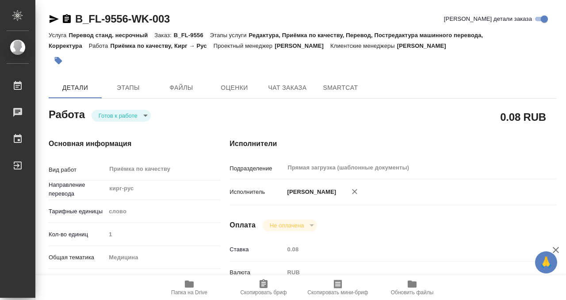
type input "readyForWork"
type textarea "Приёмка по качеству"
type textarea "x"
type input "кирг-рус"
type input "5a8b1489cc6b4906c91bfd90"
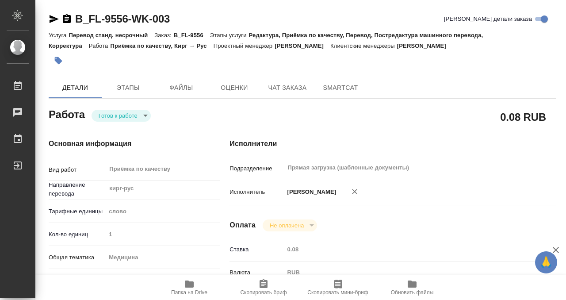
type input "1"
type input "med"
type input "5a8b8b956a9677013d343e74"
checkbox input "true"
type input "22.09.2025 11:44"
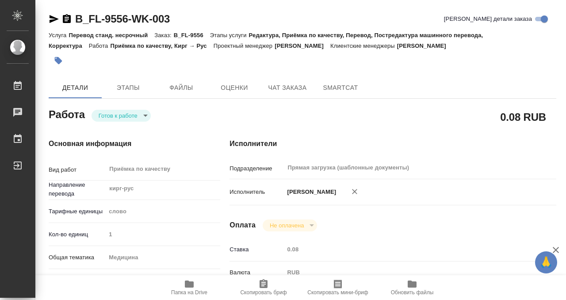
type input "[DATE] 10:00"
type input "Прямая загрузка (шаблонные документы)"
type input "notPayed"
type input "0.08"
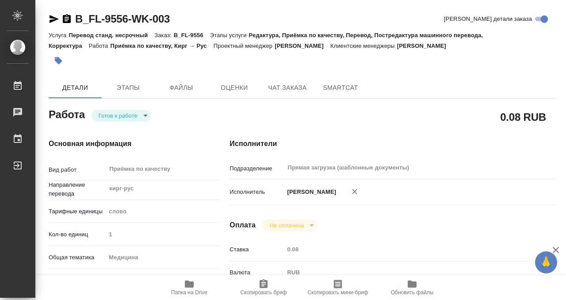
type input "RUB"
type input "[PERSON_NAME]"
type textarea "x"
type textarea "/Clients/FL_B/Orders/B_FL-9556/Corrected/B_FL-9556-WK-003"
type textarea "x"
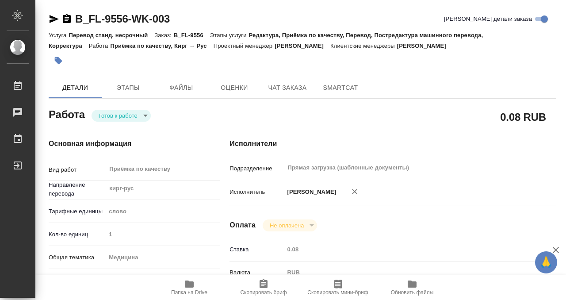
type input "B_FL-9556"
type input "Перевод станд. несрочный"
type input "Редактура, Приёмка по качеству, Перевод, Постредактура машинного перевода, Корр…"
type input "Богомолова Анастасия"
type input "Оксютович Ирина"
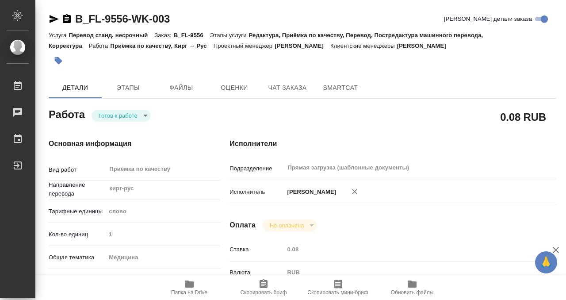
type input "/Clients/FL_B/Orders/B_FL-9556"
type textarea "x"
type textarea "в рефе миграционка и прошлый перевод паспорт для госуслуг"
type textarea "x"
click at [126, 116] on body "🙏 .cls-1 fill:#fff; AWATERA Kobzeva Elizaveta Работы 0 Чаты График Выйти B_FL-9…" at bounding box center [283, 150] width 566 height 300
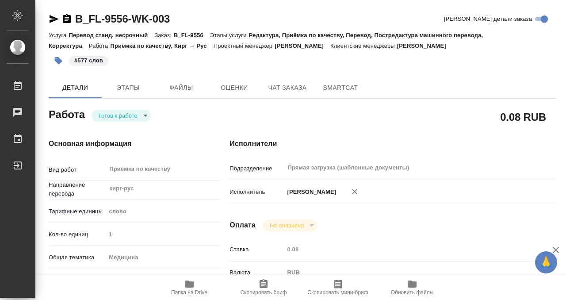
type textarea "x"
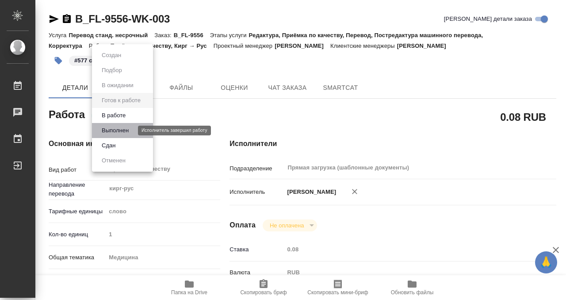
click at [126, 127] on button "Выполнен" at bounding box center [115, 130] width 32 height 10
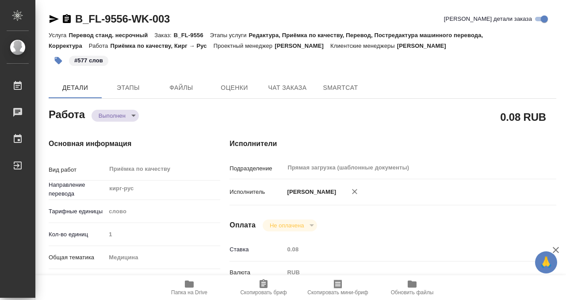
type textarea "x"
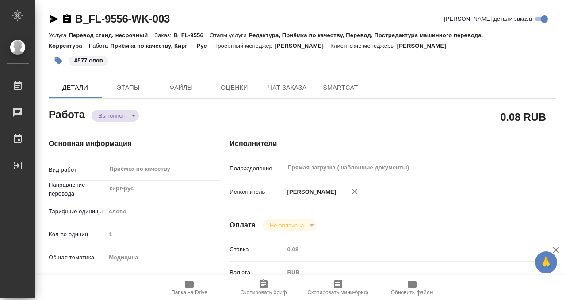
type textarea "x"
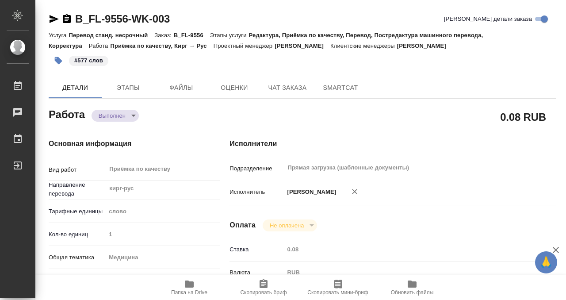
click at [67, 17] on icon "button" at bounding box center [66, 19] width 11 height 11
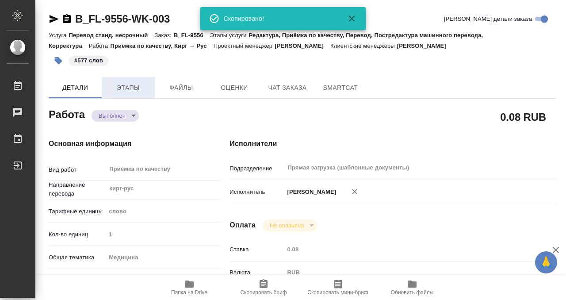
click at [126, 86] on span "Этапы" at bounding box center [128, 87] width 42 height 11
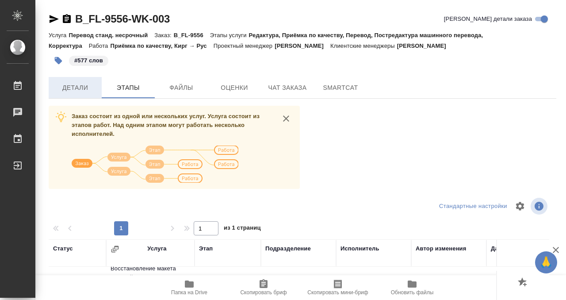
click at [72, 84] on span "Детали" at bounding box center [75, 87] width 42 height 11
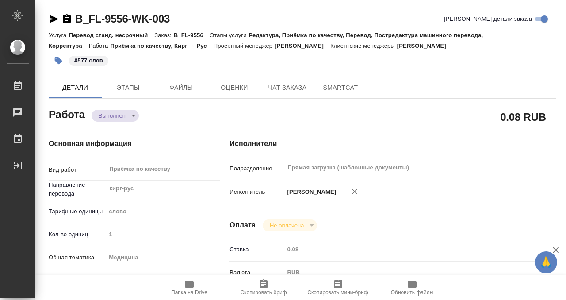
type textarea "x"
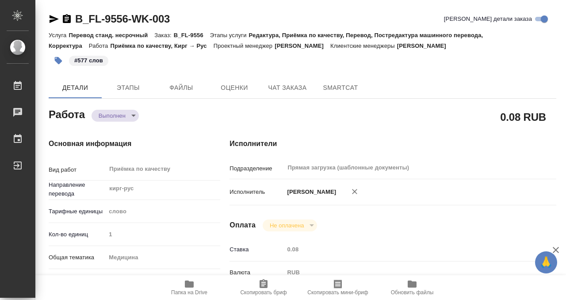
type textarea "x"
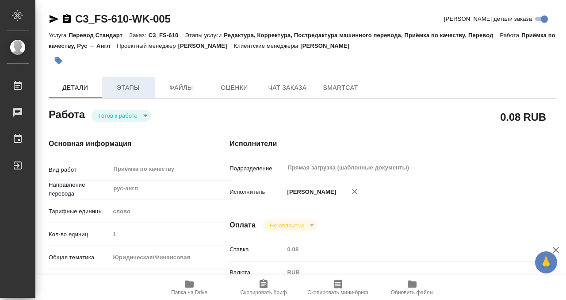
click at [137, 87] on span "Этапы" at bounding box center [128, 87] width 42 height 11
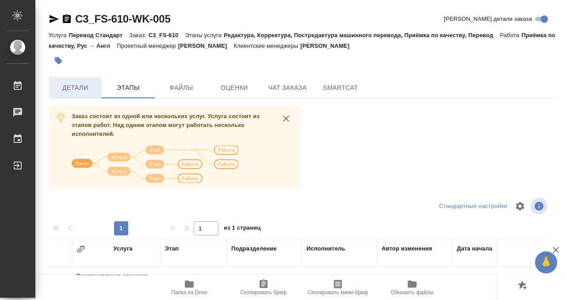
click at [90, 89] on span "Детали" at bounding box center [75, 87] width 42 height 11
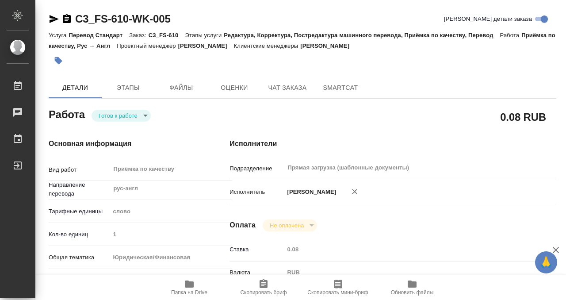
type textarea "x"
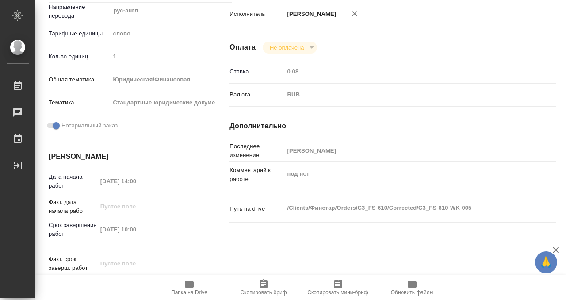
type textarea "x"
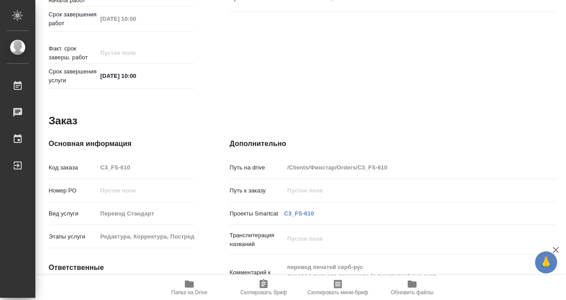
scroll to position [472, 0]
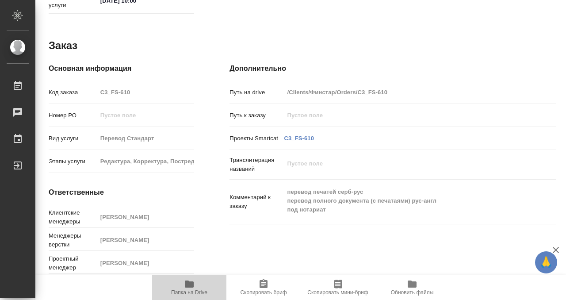
click at [191, 285] on icon "button" at bounding box center [189, 283] width 9 height 7
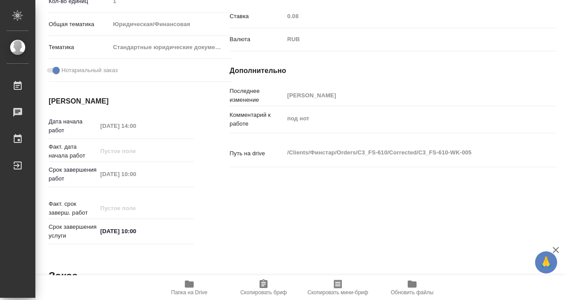
scroll to position [0, 0]
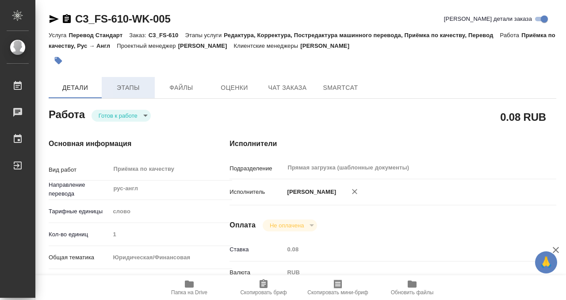
click at [133, 90] on span "Этапы" at bounding box center [128, 87] width 42 height 11
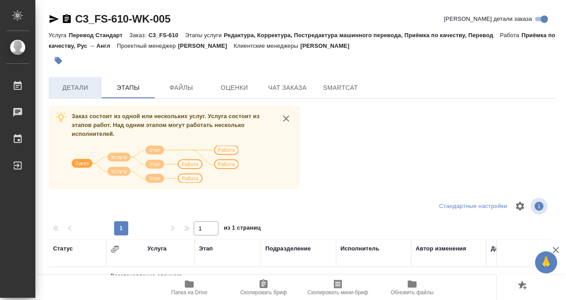
click at [85, 82] on span "Детали" at bounding box center [75, 87] width 42 height 11
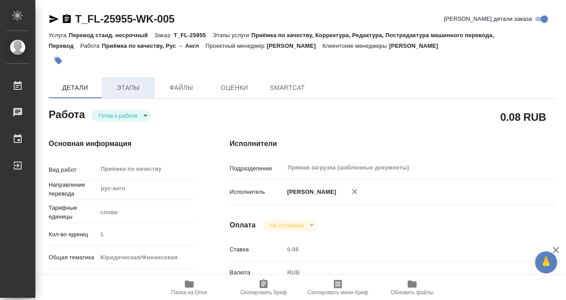
click at [137, 92] on span "Этапы" at bounding box center [128, 87] width 42 height 11
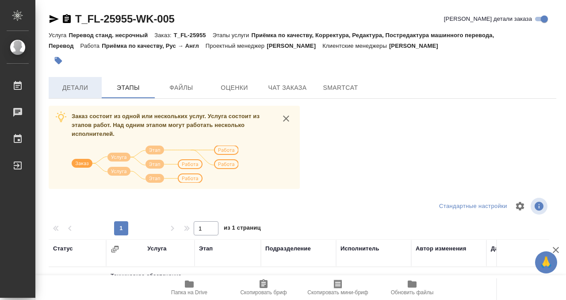
click at [77, 90] on span "Детали" at bounding box center [75, 87] width 42 height 11
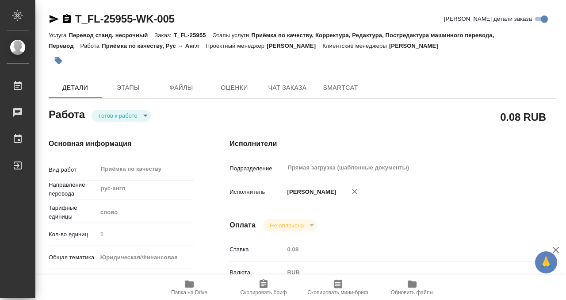
type textarea "x"
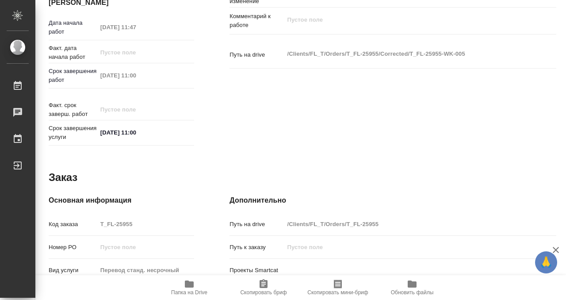
scroll to position [472, 0]
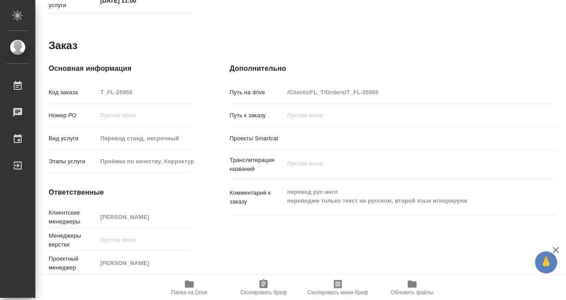
type textarea "x"
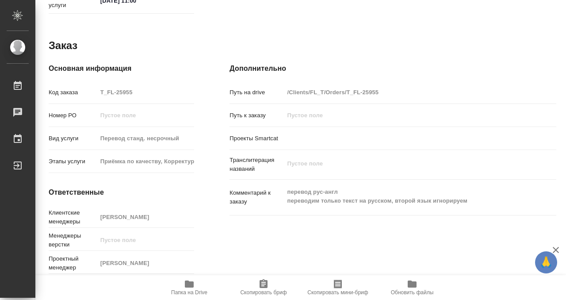
click at [186, 284] on icon "button" at bounding box center [189, 283] width 9 height 7
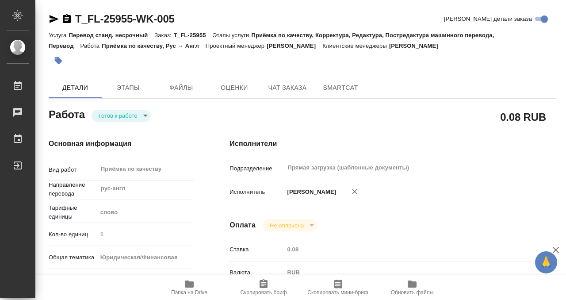
click at [60, 57] on icon "button" at bounding box center [58, 60] width 9 height 9
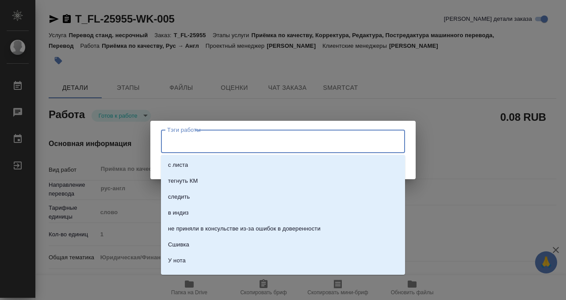
click at [207, 148] on input "Тэги работы" at bounding box center [274, 140] width 219 height 15
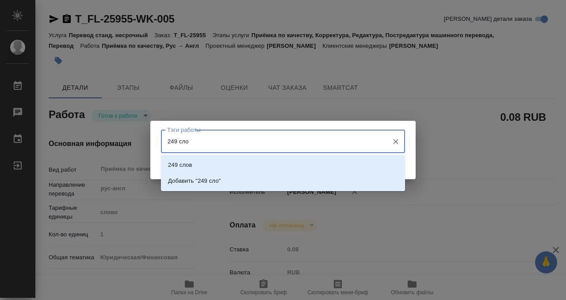
type input "249 слов"
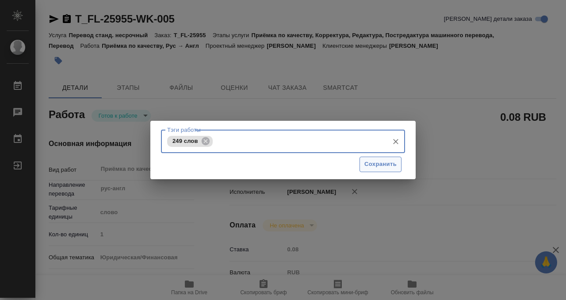
click at [380, 160] on span "Сохранить" at bounding box center [380, 164] width 32 height 10
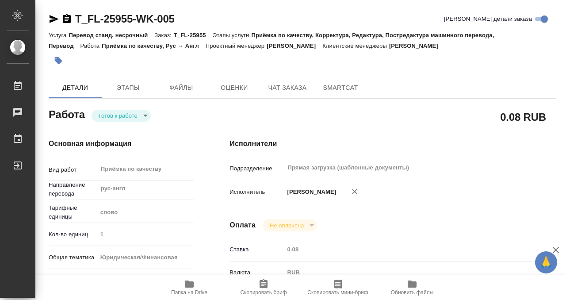
type input "readyForWork"
type textarea "Приёмка по качеству"
type textarea "x"
type input "рус-англ"
type input "5a8b1489cc6b4906c91bfd90"
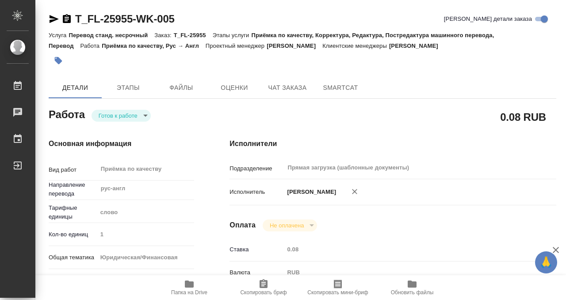
type input "1"
type input "yr-fn"
type input "5a8b8b956a9677013d343cfe"
checkbox input "true"
type input "22.09.2025 11:47"
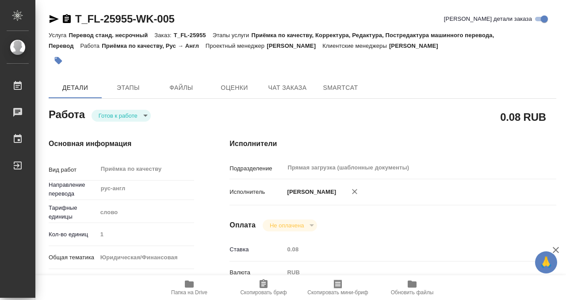
type input "23.09.2025 11:00"
type input "Прямая загрузка (шаблонные документы)"
type input "notPayed"
type input "0.08"
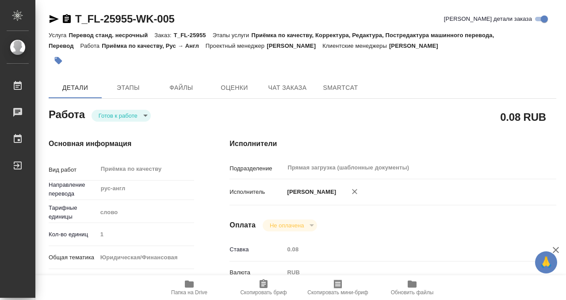
type input "RUB"
type input "[PERSON_NAME]"
type textarea "x"
type textarea "/Clients/FL_T/Orders/T_FL-25955/Corrected/T_FL-25955-WK-005"
type textarea "x"
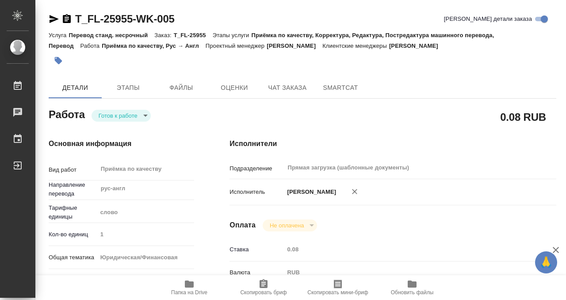
type input "T_FL-25955"
type input "Перевод станд. несрочный"
type input "Приёмка по качеству, Корректура, Редактура, Постредактура машинного перевода, П…"
type input "Галишева Мария"
type input "/Clients/FL_T/Orders/T_FL-25955"
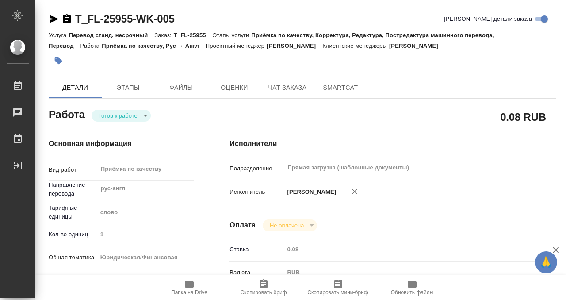
type textarea "x"
type textarea "перевод рус-англ переводим только текст на русском, второй язык игнорируем"
type textarea "x"
click at [140, 118] on body "🙏 .cls-1 fill:#fff; AWATERA Kobzeva Elizaveta Работы 0 Чаты График Выйти T_FL-2…" at bounding box center [283, 150] width 566 height 300
type textarea "x"
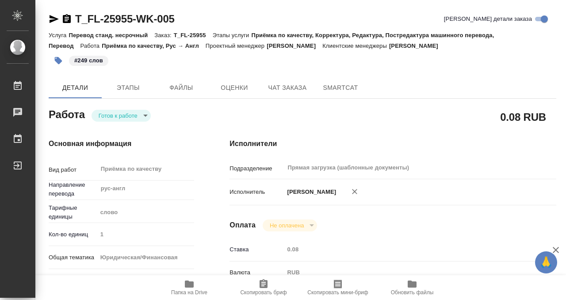
type textarea "x"
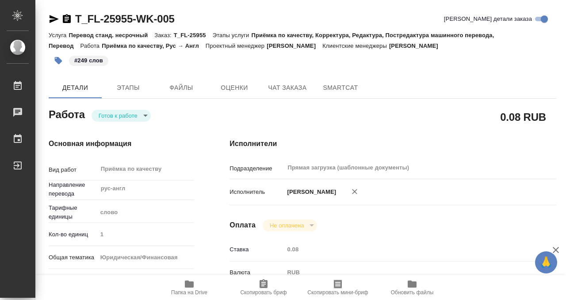
type textarea "x"
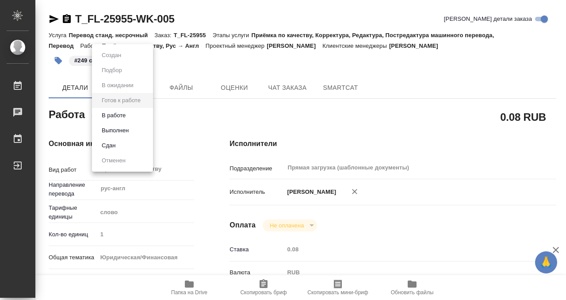
click at [137, 134] on li "Выполнен" at bounding box center [122, 130] width 61 height 15
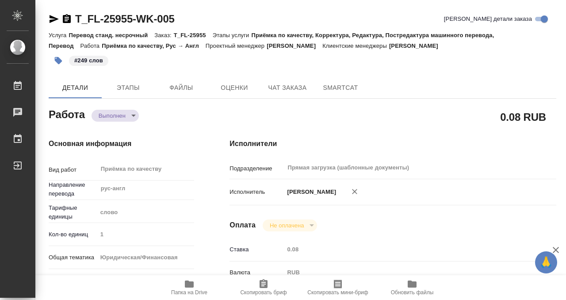
type textarea "x"
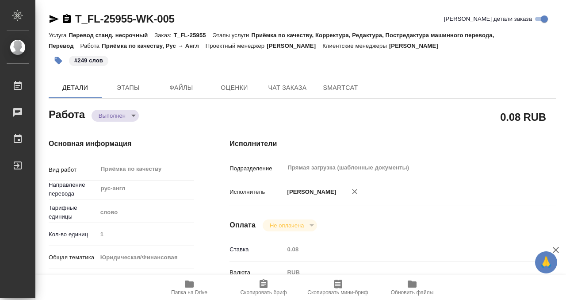
type textarea "x"
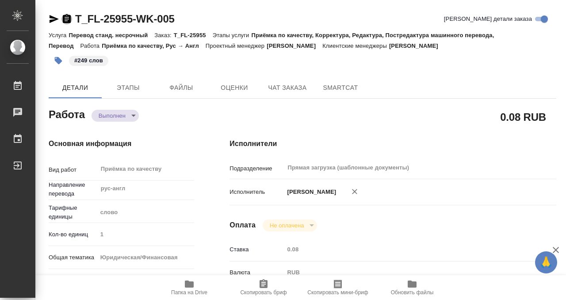
click at [68, 18] on icon "button" at bounding box center [67, 18] width 8 height 9
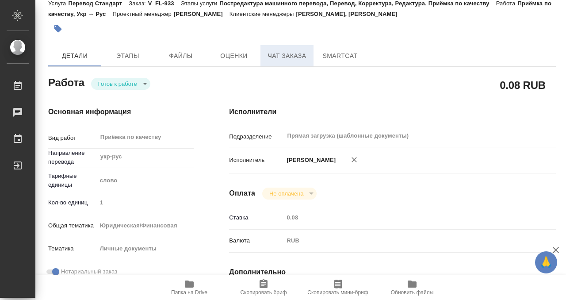
scroll to position [0, 0]
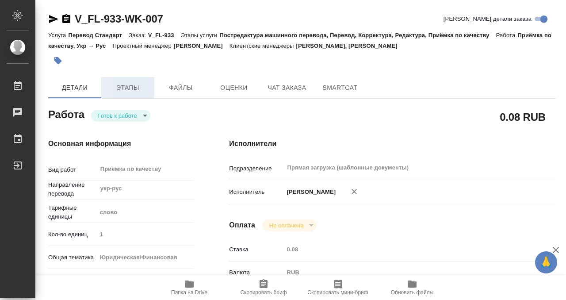
click at [132, 87] on span "Этапы" at bounding box center [127, 87] width 42 height 11
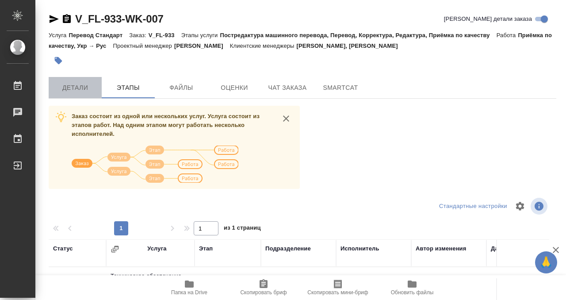
click at [89, 94] on button "Детали" at bounding box center [75, 87] width 53 height 21
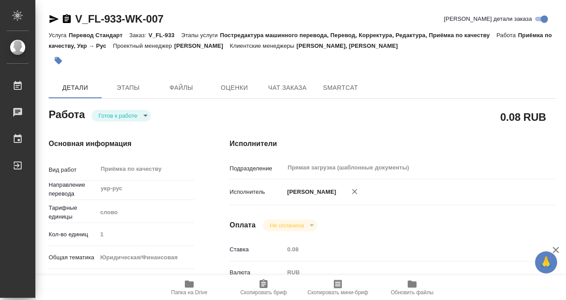
type textarea "x"
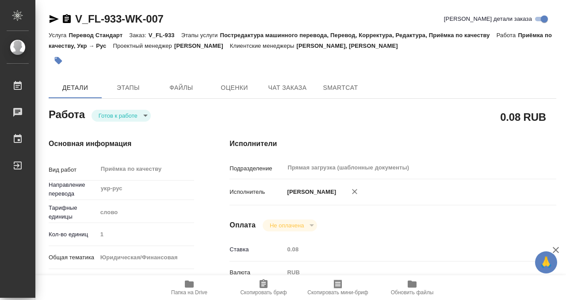
type textarea "x"
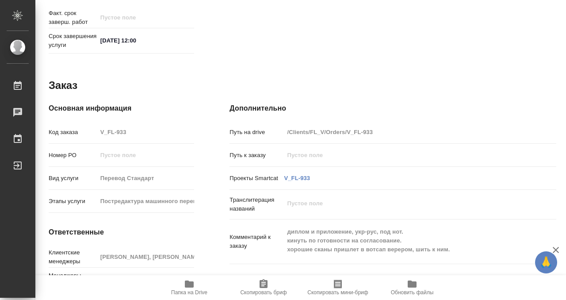
scroll to position [472, 0]
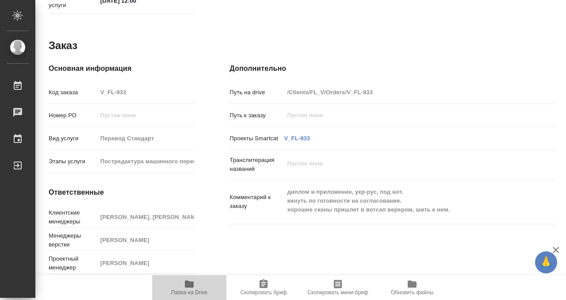
click at [187, 284] on icon "button" at bounding box center [189, 283] width 9 height 7
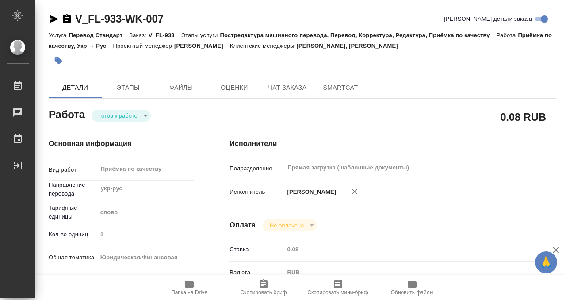
click at [60, 61] on icon "button" at bounding box center [59, 61] width 8 height 8
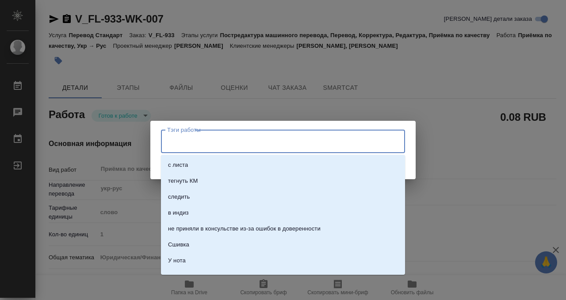
click at [213, 137] on input "Тэги работы" at bounding box center [274, 140] width 219 height 15
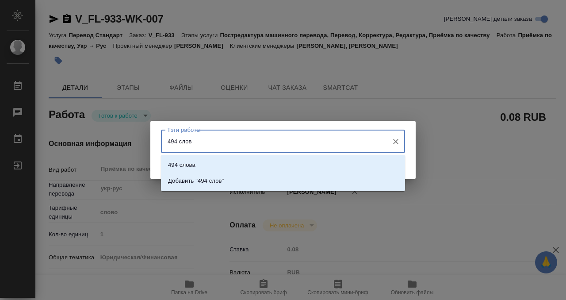
type input "494 слова"
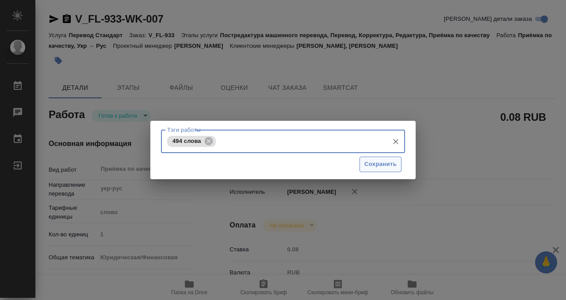
click at [386, 157] on button "Сохранить" at bounding box center [380, 163] width 42 height 15
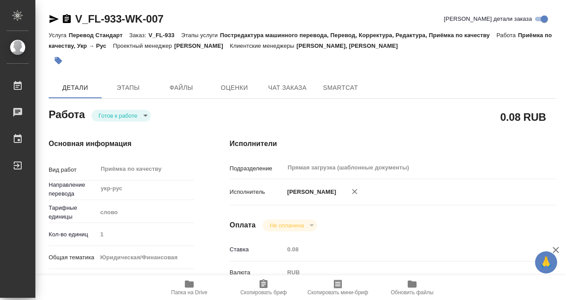
type input "readyForWork"
type textarea "Приёмка по качеству"
type textarea "x"
type input "укр-рус"
type input "5a8b1489cc6b4906c91bfd90"
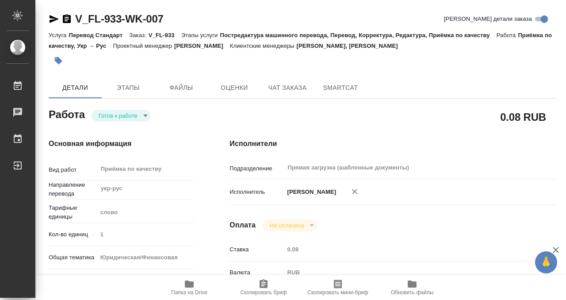
type input "1"
type input "yr-fn"
type input "5a8b8b956a9677013d343cfe"
checkbox input "true"
type input "19.09.2025 11:13"
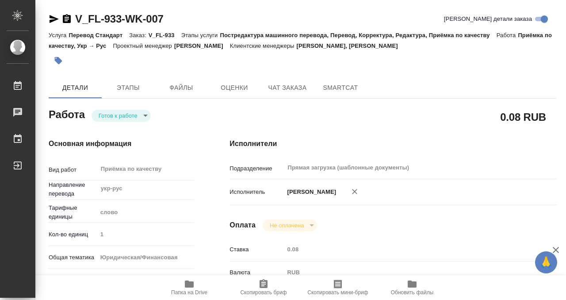
type input "[DATE] 12:00"
type input "Прямая загрузка (шаблонные документы)"
type input "notPayed"
type input "0.08"
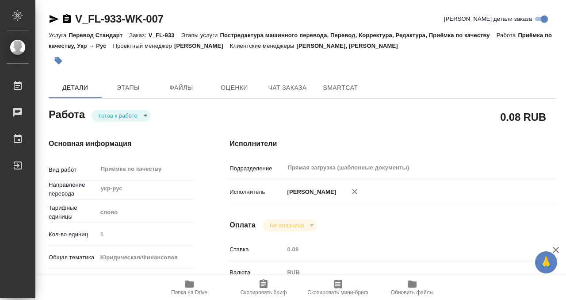
type input "RUB"
type input "[PERSON_NAME]"
type textarea "x"
type textarea "/Clients/FL_V/Orders/V_FL-933/Corrected/V_FL-933-WK-007"
type textarea "x"
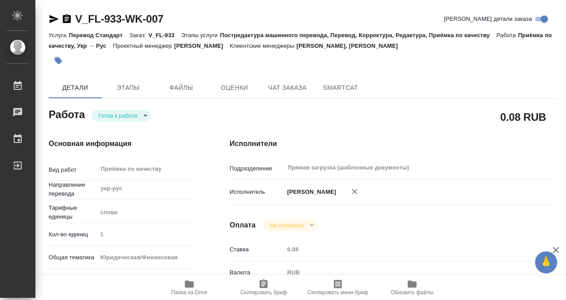
type input "V_FL-933"
type input "Перевод Стандарт"
type input "Постредактура машинного перевода, Перевод, Корректура, Редактура, Приёмка по ка…"
type input "Москалец Алина, Веселова Юлия"
type input "Малофеева Екатерина"
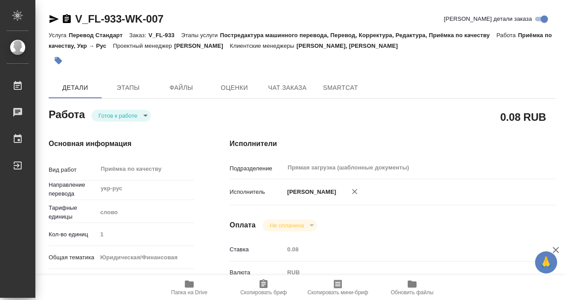
type input "/Clients/FL_V/Orders/V_FL-933"
type textarea "x"
type textarea "диплом и приложение, укр-рус, под нот. кинуть по готовности на согласование. хо…"
type textarea "x"
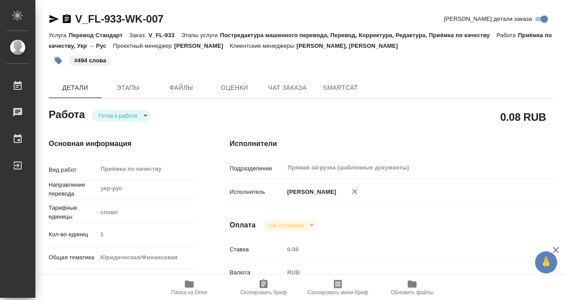
type textarea "x"
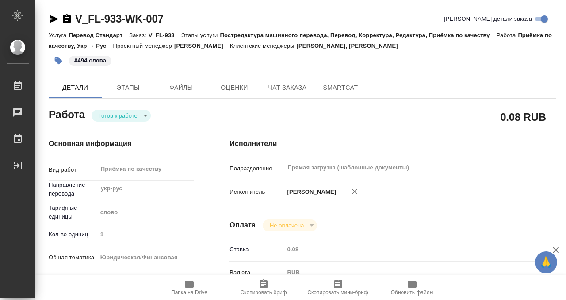
type textarea "x"
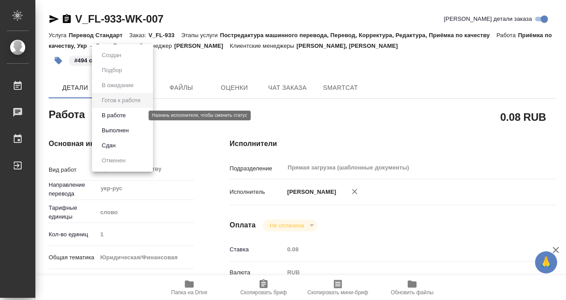
click at [122, 114] on body "🙏 .cls-1 fill:#fff; AWATERA Kobzeva Elizaveta Работы 0 Чаты График Выйти V_FL-9…" at bounding box center [283, 150] width 566 height 300
click at [121, 129] on button "Выполнен" at bounding box center [115, 130] width 32 height 10
type textarea "x"
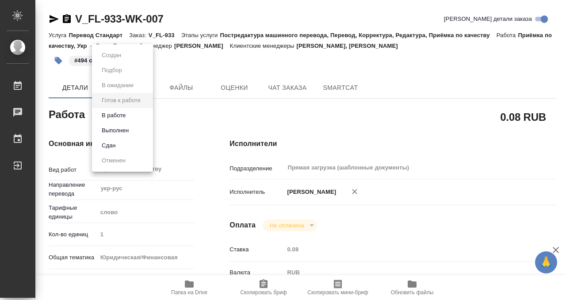
type textarea "x"
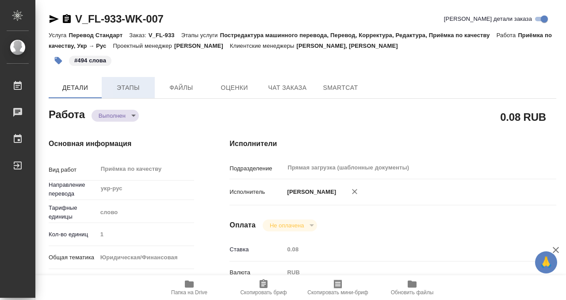
click at [134, 85] on span "Этапы" at bounding box center [128, 87] width 42 height 11
type textarea "x"
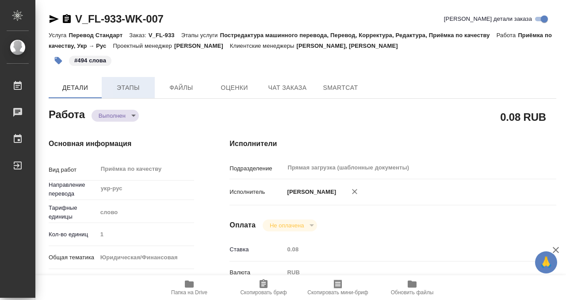
type textarea "x"
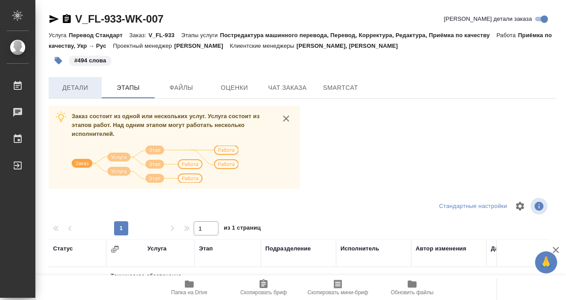
click at [86, 84] on span "Детали" at bounding box center [75, 87] width 42 height 11
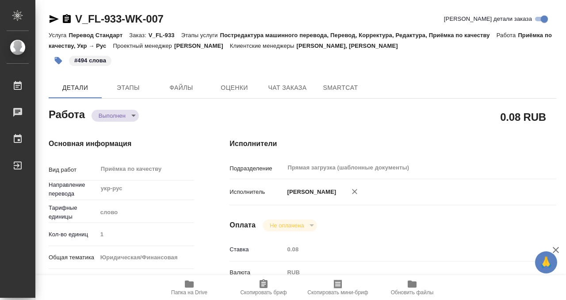
type textarea "x"
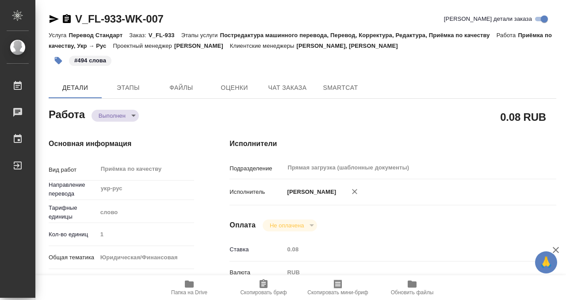
type textarea "x"
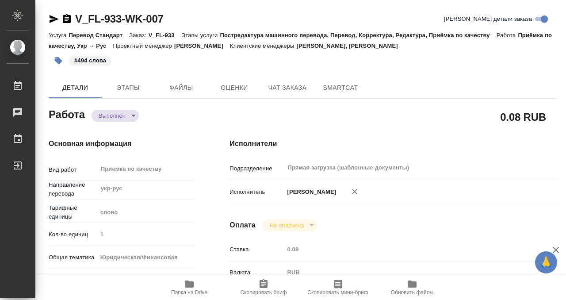
type textarea "x"
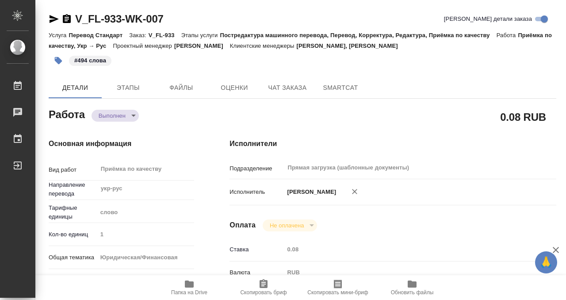
click at [65, 19] on icon "button" at bounding box center [66, 19] width 11 height 11
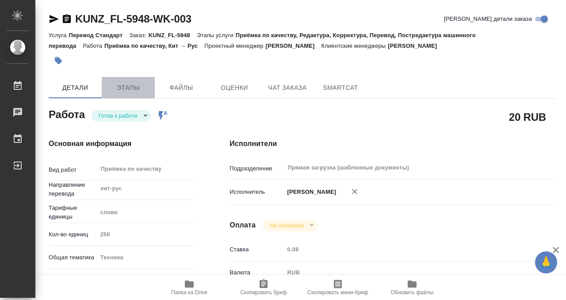
click at [109, 96] on button "Этапы" at bounding box center [128, 87] width 53 height 21
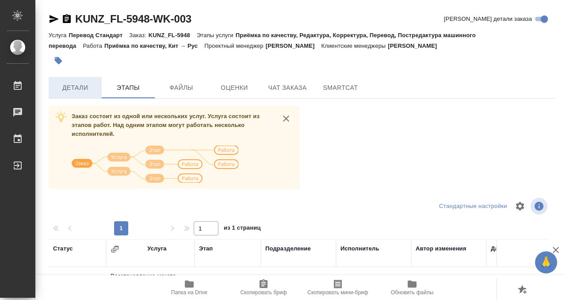
click at [57, 93] on button "Детали" at bounding box center [75, 87] width 53 height 21
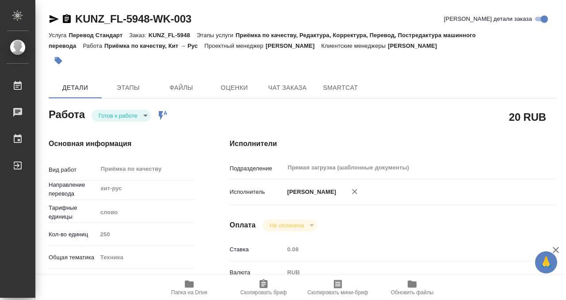
type textarea "x"
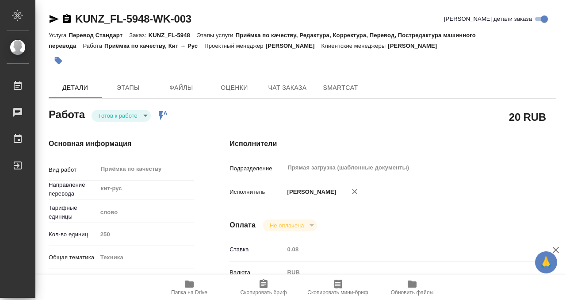
scroll to position [472, 0]
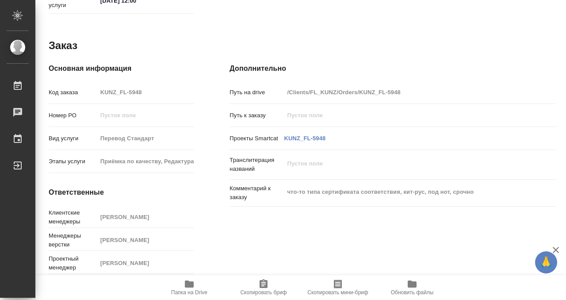
click at [191, 288] on icon "button" at bounding box center [189, 283] width 11 height 11
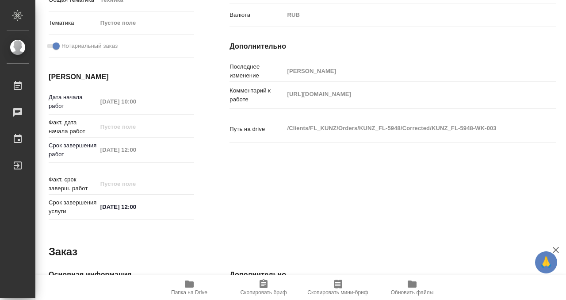
scroll to position [0, 0]
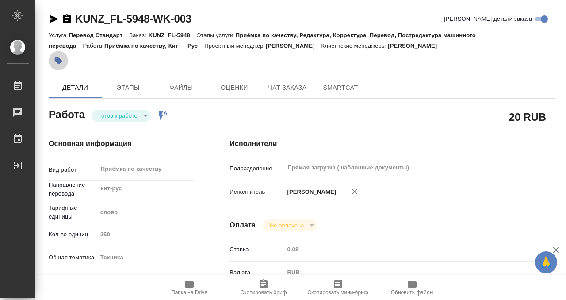
click at [61, 67] on button "button" at bounding box center [58, 60] width 19 height 19
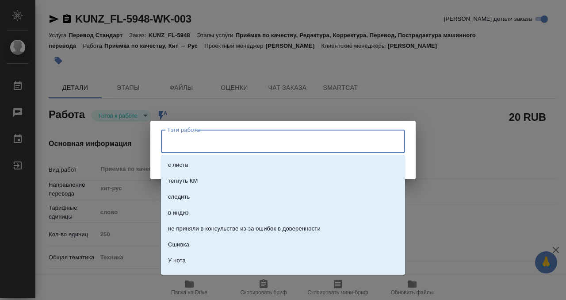
click at [181, 139] on input "Тэги работы" at bounding box center [274, 140] width 219 height 15
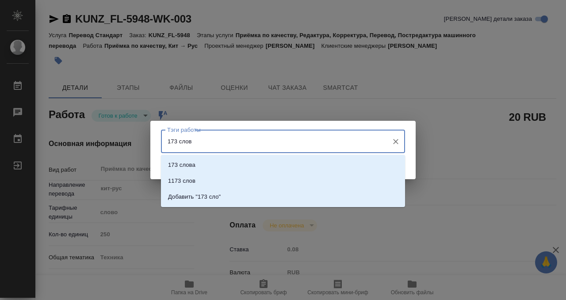
type input "173 слова"
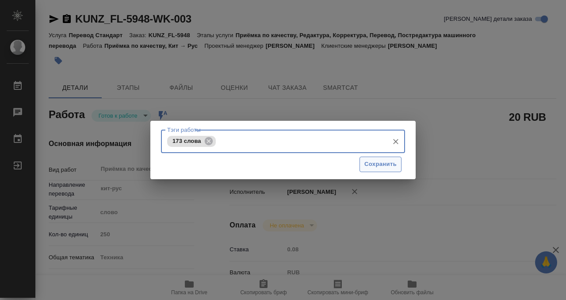
click at [377, 165] on span "Сохранить" at bounding box center [380, 164] width 32 height 10
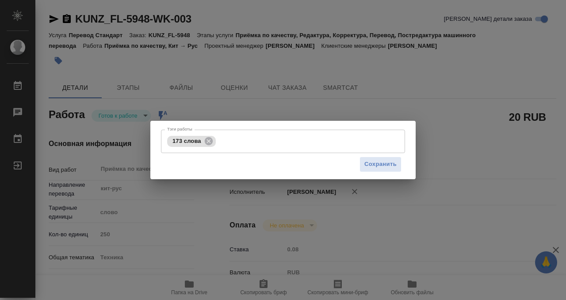
type input "readyForWork"
type textarea "Приёмка по качеству"
type textarea "x"
type input "кит-рус"
type input "5a8b1489cc6b4906c91bfd90"
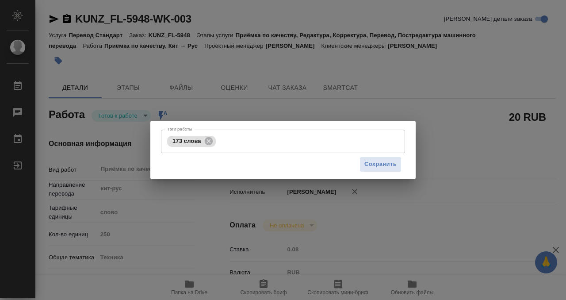
type input "250"
type input "tech"
checkbox input "true"
type input "[DATE] 10:00"
type input "[DATE] 12:00"
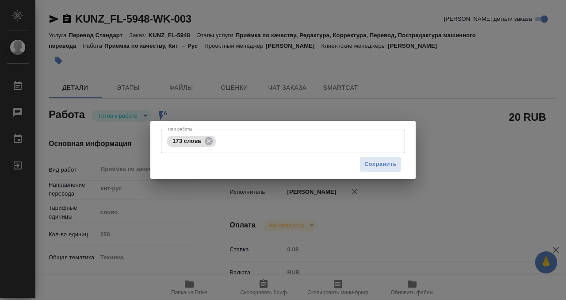
type input "[DATE] 12:00"
type input "Прямая загрузка (шаблонные документы)"
type input "notPayed"
type input "0.08"
type input "RUB"
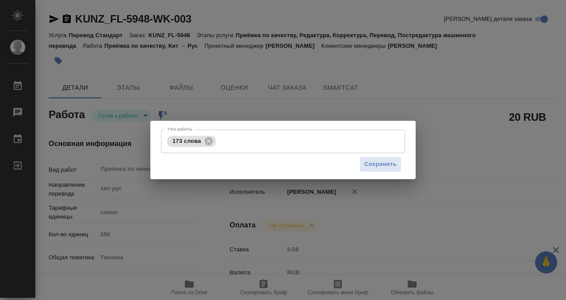
type input "Белякова Юлия"
type textarea "https://drive.awatera.com/s/b3sddKB4trnb3EN"
type textarea "x"
type textarea "/Clients/FL_KUNZ/Orders/KUNZ_FL-5948/Corrected/KUNZ_FL-5948-WK-003"
type textarea "x"
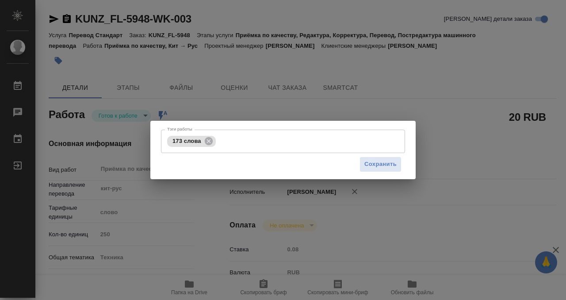
type input "KUNZ_FL-5948"
type input "Перевод Стандарт"
type input "Приёмка по качеству, Редактура, Корректура, Перевод, Постредактура машинного пе…"
type input "Веселова Юлия"
type input "[PERSON_NAME]"
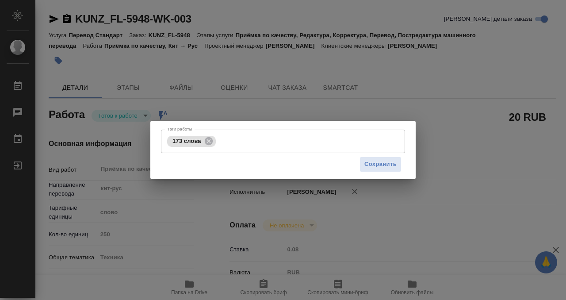
type input "/Clients/FL_KUNZ/Orders/KUNZ_FL-5948"
type textarea "x"
type textarea "что-то типа сертификата соответствия, кит-рус, под нот, срочно"
type textarea "x"
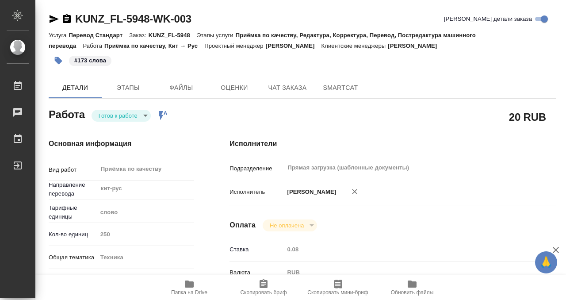
click at [128, 112] on body "🙏 .cls-1 fill:#fff; AWATERA Kobzeva Elizaveta Работы 0 Чаты График Выйти KUNZ_F…" at bounding box center [283, 150] width 566 height 300
type textarea "x"
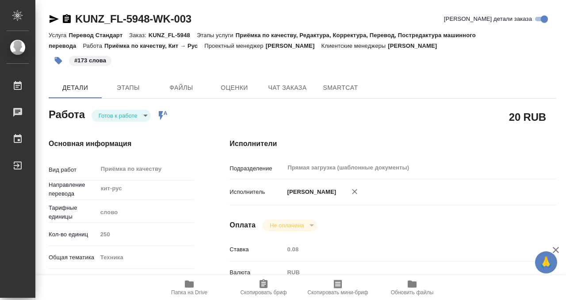
type textarea "x"
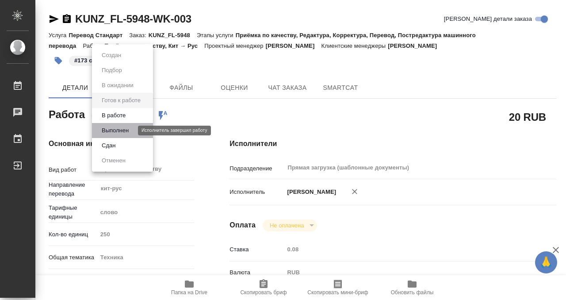
click at [129, 130] on button "Выполнен" at bounding box center [115, 130] width 32 height 10
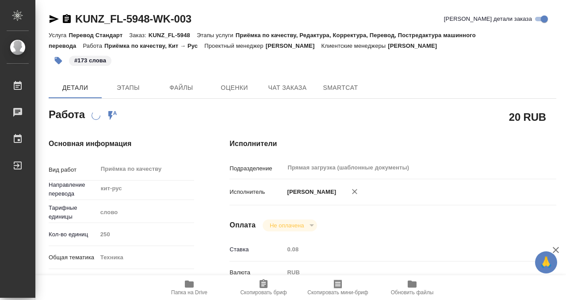
type textarea "x"
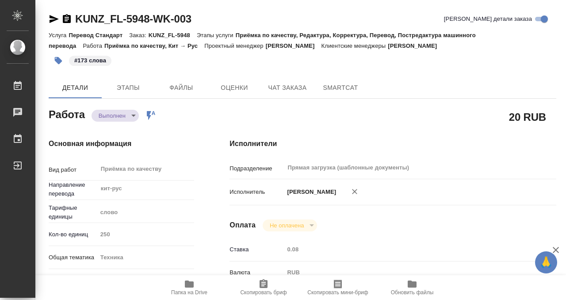
type textarea "x"
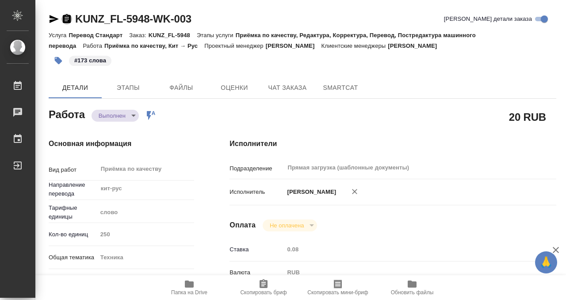
click at [67, 16] on icon "button" at bounding box center [67, 18] width 8 height 9
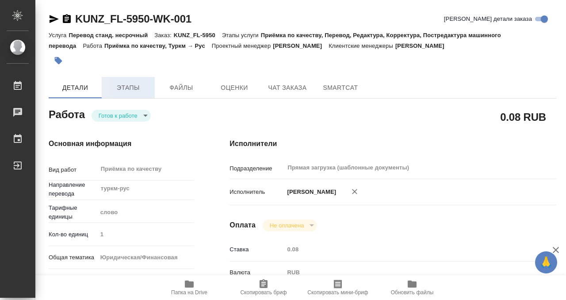
click at [139, 80] on button "Этапы" at bounding box center [128, 87] width 53 height 21
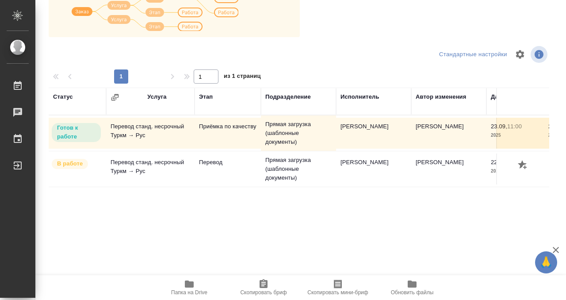
scroll to position [161, 0]
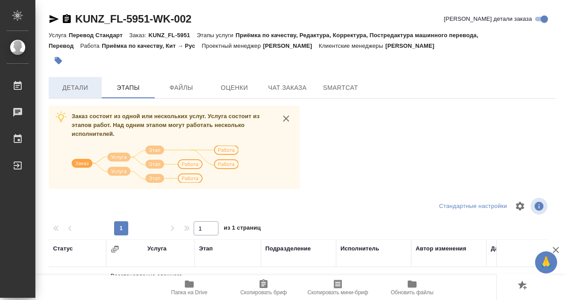
click at [91, 93] on button "Детали" at bounding box center [75, 87] width 53 height 21
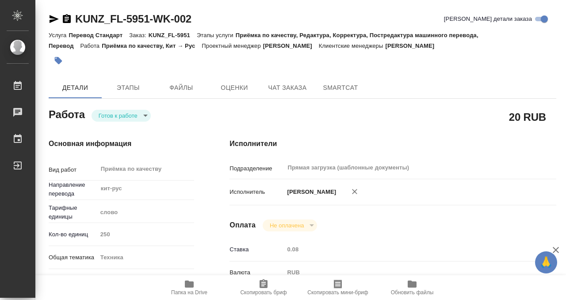
type textarea "x"
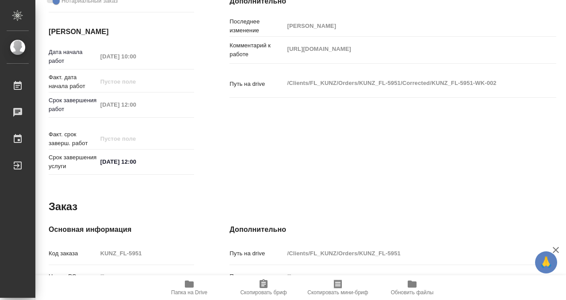
type textarea "x"
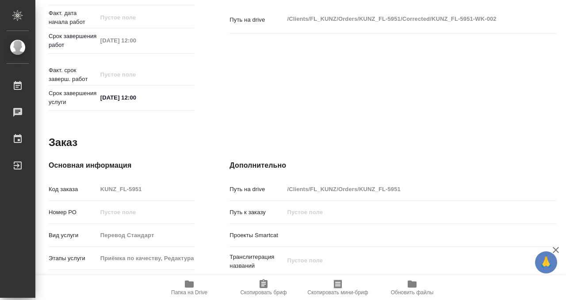
scroll to position [240, 0]
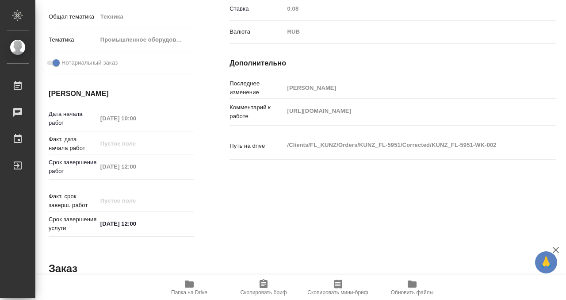
click at [189, 281] on icon "button" at bounding box center [189, 283] width 11 height 11
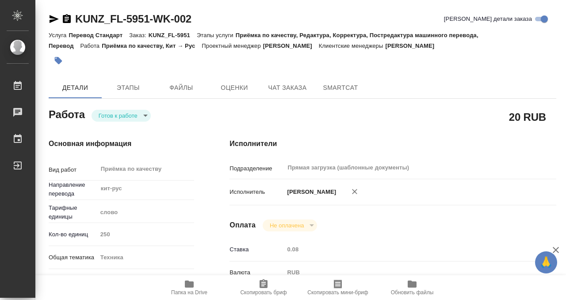
click at [60, 63] on icon "button" at bounding box center [59, 61] width 8 height 8
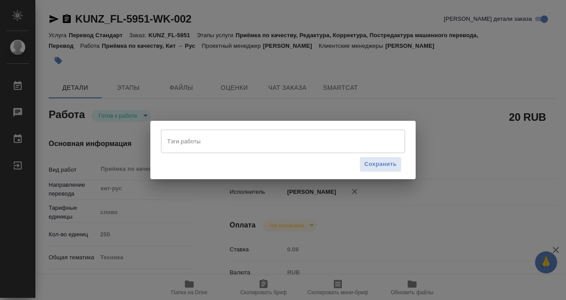
click at [201, 141] on input "Тэги работы" at bounding box center [274, 140] width 219 height 15
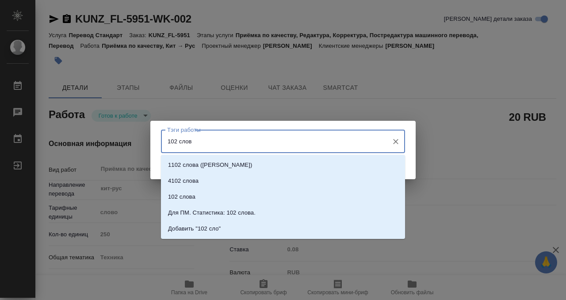
type input "102 слова"
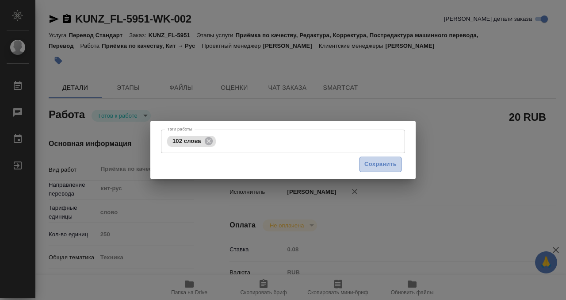
click at [365, 162] on span "Сохранить" at bounding box center [380, 164] width 32 height 10
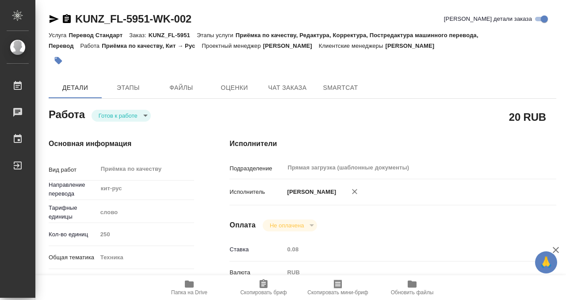
type input "readyForWork"
type textarea "Приёмка по качеству"
type textarea "x"
type input "кит-рус"
type input "5a8b1489cc6b4906c91bfd90"
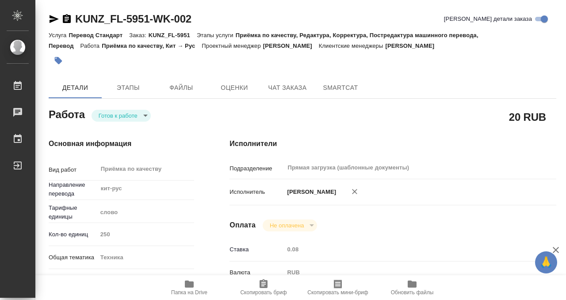
type input "250"
type input "tech"
type input "5f647205b73bc97568ca66bc"
checkbox input "true"
type input "23.09.2025 10:00"
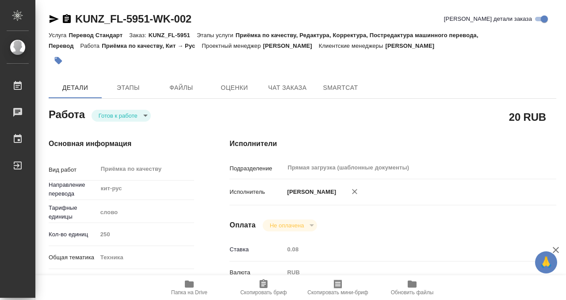
type input "23.09.2025 12:00"
type input "Прямая загрузка (шаблонные документы)"
type input "notPayed"
type input "0.08"
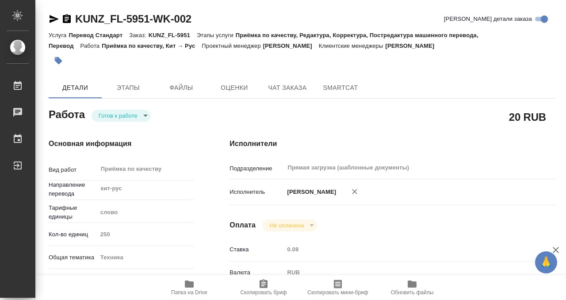
type input "RUB"
type input "Белякова Юлия"
type textarea "https://drive.awatera.com/s/ba3jDxAwpKG8C6o"
type textarea "x"
type textarea "/Clients/FL_KUNZ/Orders/KUNZ_FL-5951/Corrected/KUNZ_FL-5951-WK-002"
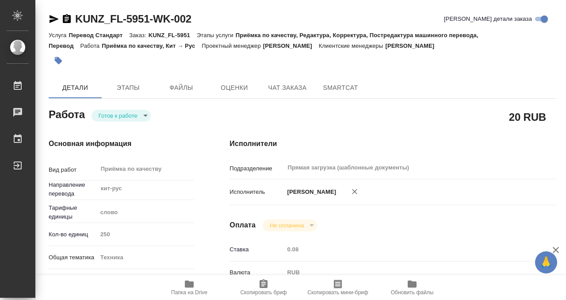
type textarea "x"
type input "KUNZ_FL-5951"
type input "Перевод Стандарт"
type input "Приёмка по качеству, Редактура, Корректура, Постредактура машинного перевода, П…"
type input "[PERSON_NAME]"
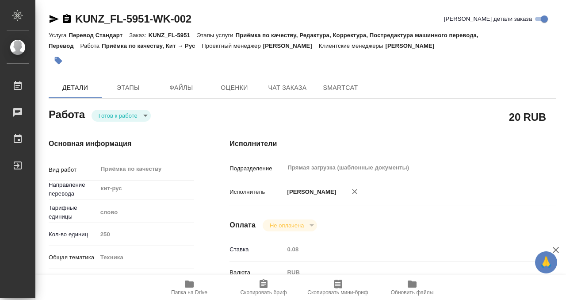
type input "[PERSON_NAME]"
type input "/Clients/FL_KUNZ/Orders/KUNZ_FL-5951"
type textarea "x"
type textarea "кит-рус, под нот, срочно"
type textarea "x"
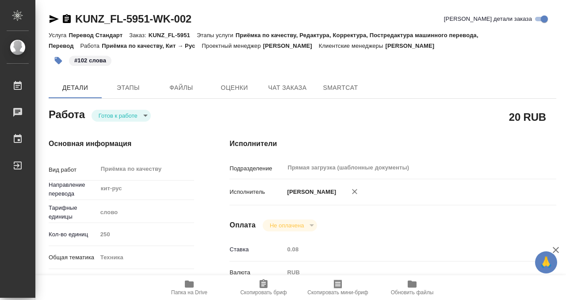
type textarea "x"
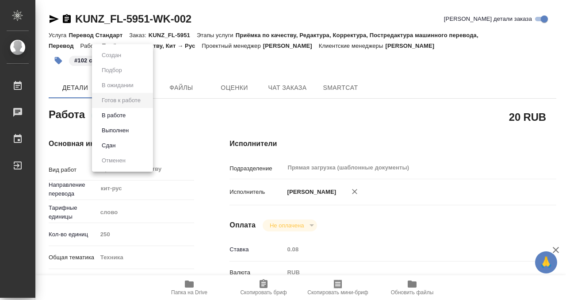
type textarea "x"
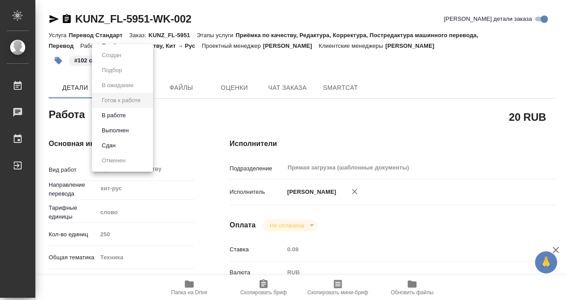
click at [125, 116] on body "🙏 .cls-1 fill:#fff; AWATERA Kobzeva Elizaveta Работы 0 Чаты График Выйти KUNZ_F…" at bounding box center [283, 150] width 566 height 300
type textarea "x"
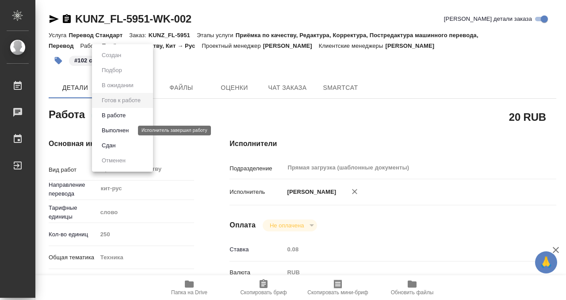
type textarea "x"
click at [124, 129] on button "Выполнен" at bounding box center [115, 130] width 32 height 10
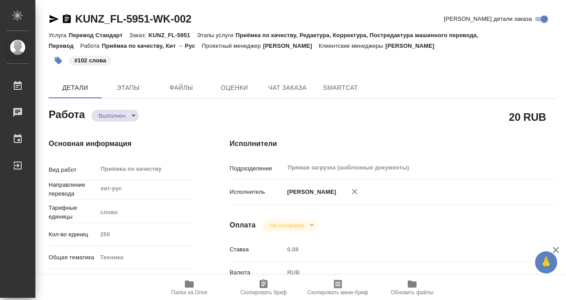
type textarea "x"
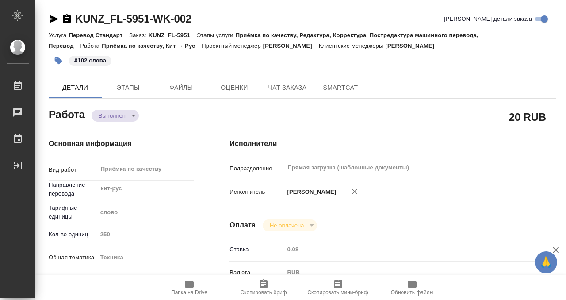
type textarea "x"
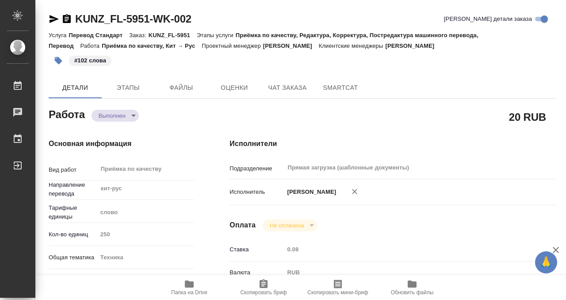
click at [68, 16] on icon "button" at bounding box center [67, 18] width 8 height 9
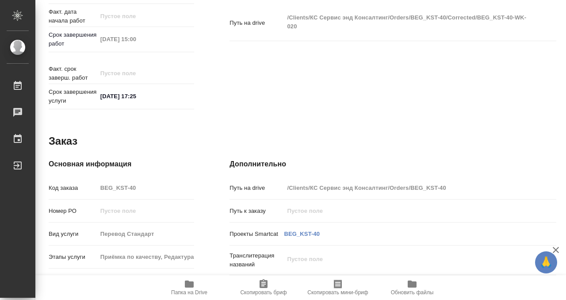
scroll to position [472, 0]
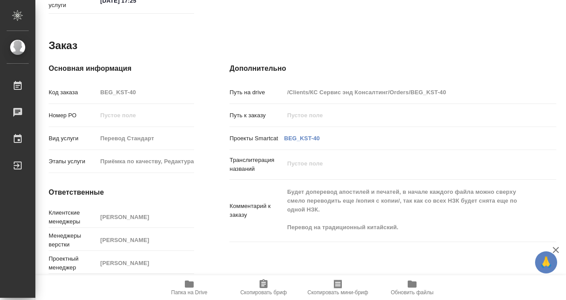
click at [191, 289] on span "Папка на Drive" at bounding box center [189, 292] width 36 height 6
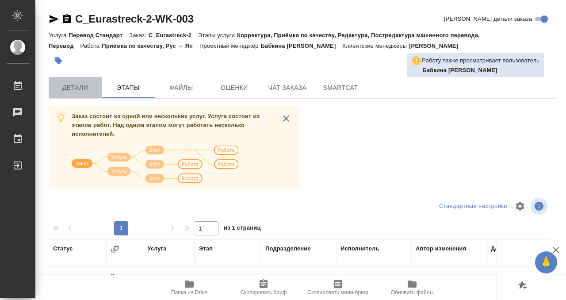
click at [75, 88] on span "Детали" at bounding box center [75, 87] width 42 height 11
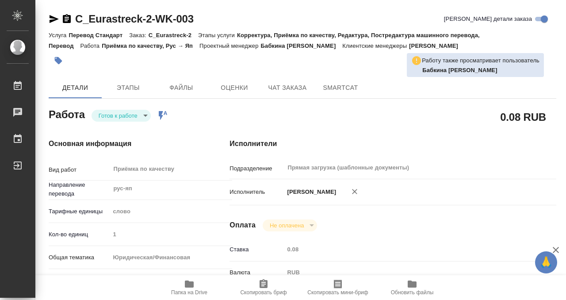
type textarea "x"
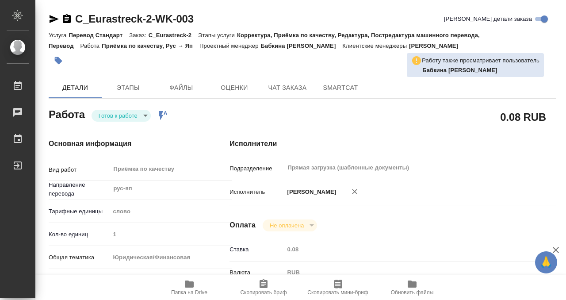
scroll to position [297, 0]
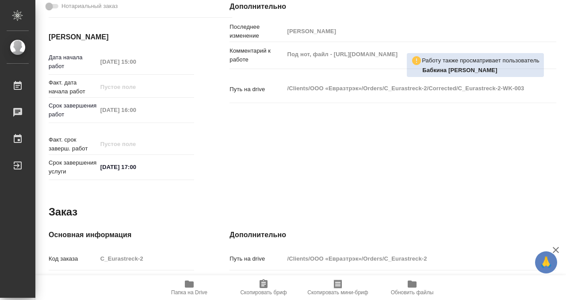
type textarea "x"
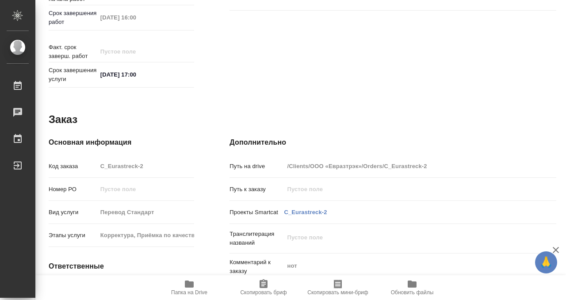
scroll to position [472, 0]
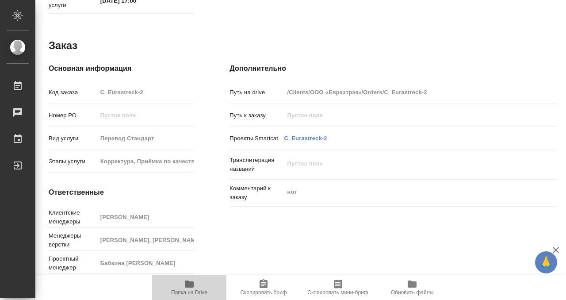
click at [186, 282] on icon "button" at bounding box center [189, 283] width 9 height 7
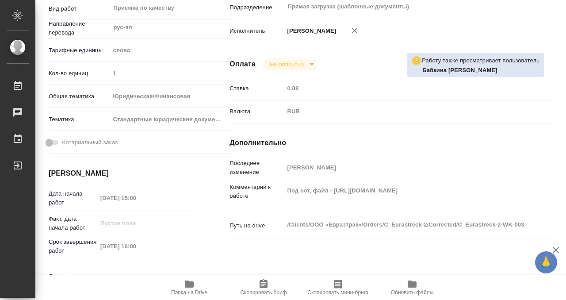
scroll to position [0, 0]
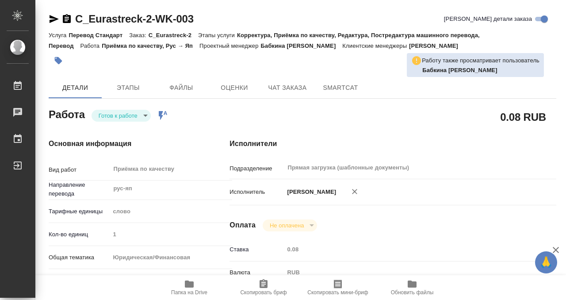
click at [66, 55] on div at bounding box center [218, 60] width 338 height 19
click at [62, 56] on icon "button" at bounding box center [58, 60] width 9 height 9
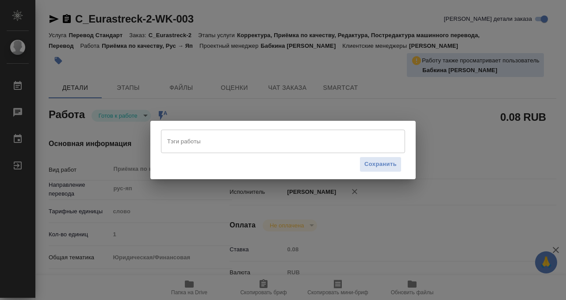
click at [208, 148] on input "Тэги работы" at bounding box center [274, 140] width 219 height 15
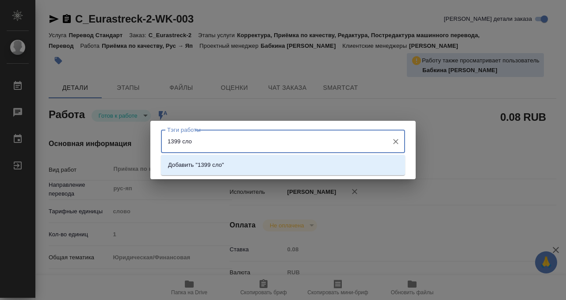
type input "1399 слов"
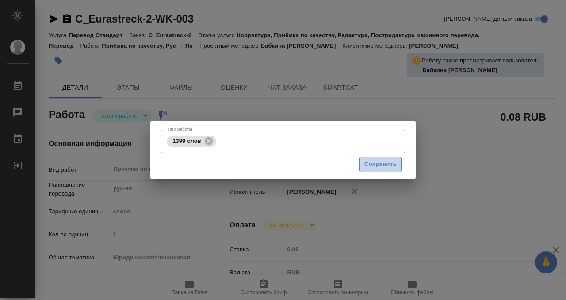
click at [373, 161] on span "Сохранить" at bounding box center [380, 164] width 32 height 10
type input "readyForWork"
type textarea "Приёмка по качеству"
type textarea "x"
type input "рус-яп"
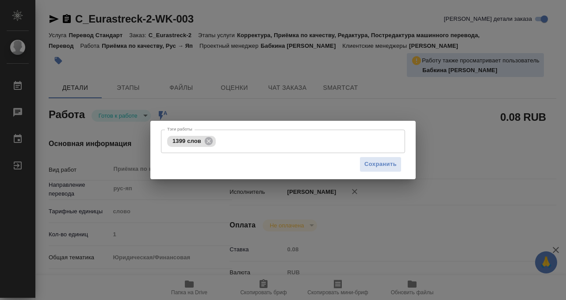
type input "5a8b1489cc6b4906c91bfd90"
type input "1"
type input "yr-fn"
type input "5f647205b73bc97568ca66bf"
type input "23.09.2025 15:00"
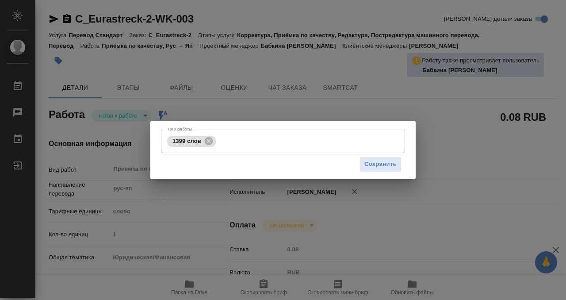
type input "23.09.2025 16:00"
type input "23.09.2025 17:00"
type input "Прямая загрузка (шаблонные документы)"
type input "notPayed"
type input "0.08"
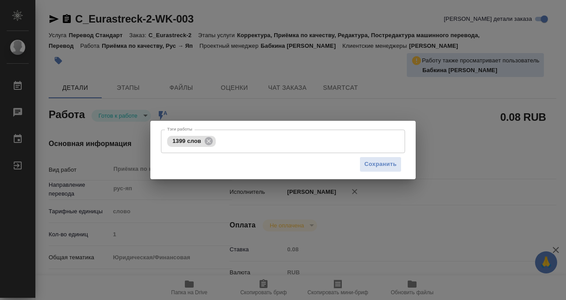
type input "RUB"
type input "[PERSON_NAME]"
type textarea "Под нот, файл - https://drive.awatera.com/s/MFMFacYeKAwgswi"
type textarea "x"
type textarea "/Clients/ООО «Евразтрэк»/Orders/C_Eurastreck-2/Corrected/C_Eurastreck-2-WK-003"
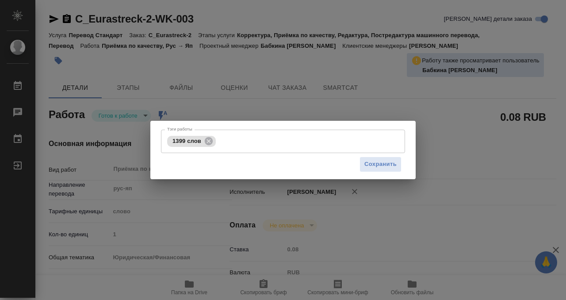
type textarea "x"
type input "C_Eurastreck-2"
type input "Перевод Стандарт"
type input "Корректура, Приёмка по качеству, Редактура, Постредактура машинного перевода, П…"
type input "[PERSON_NAME]"
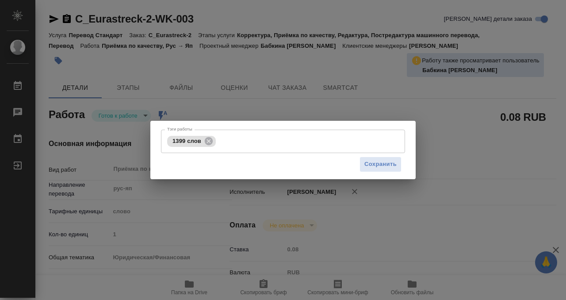
type input "[PERSON_NAME], [PERSON_NAME]"
type input "/Clients/ООО «Евразтрэк»/Orders/C_Eurastreck-2"
type textarea "x"
type textarea "нот"
type textarea "x"
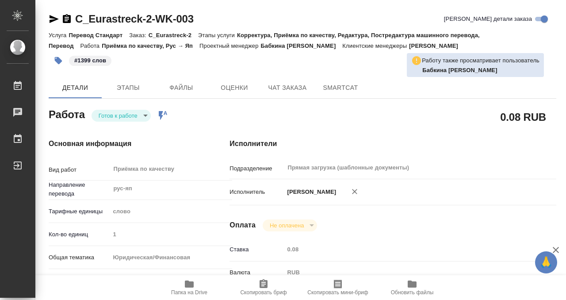
type textarea "x"
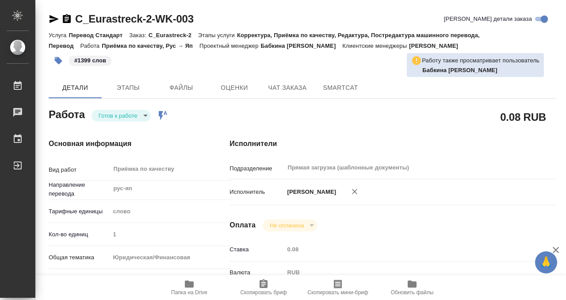
click at [128, 116] on body "🙏 .cls-1 fill:#fff; AWATERA Kobzeva Elizaveta Работы 0 Чаты График Выйти C_Eura…" at bounding box center [283, 150] width 566 height 300
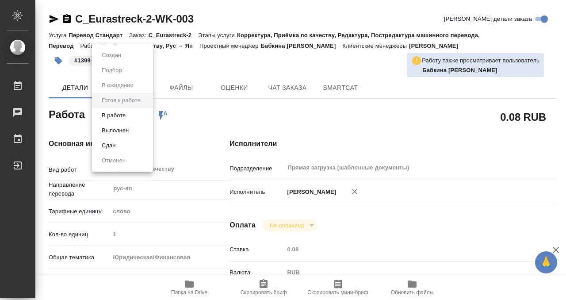
type textarea "x"
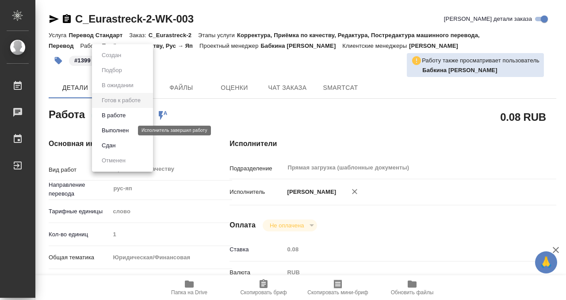
click at [128, 129] on button "Выполнен" at bounding box center [115, 130] width 32 height 10
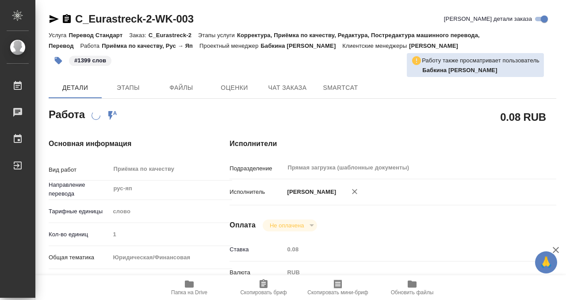
type textarea "x"
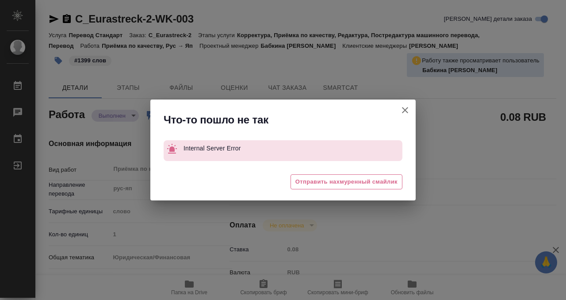
type textarea "x"
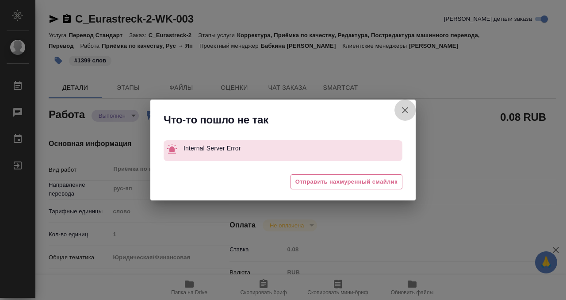
click at [408, 109] on icon "button" at bounding box center [404, 110] width 11 height 11
type textarea "x"
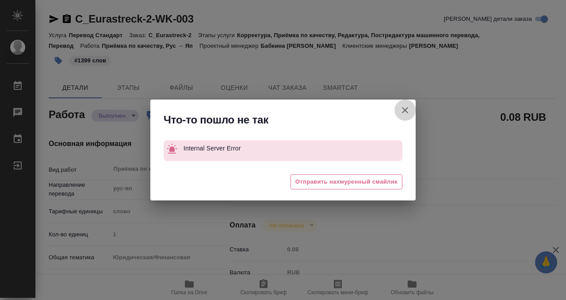
type textarea "x"
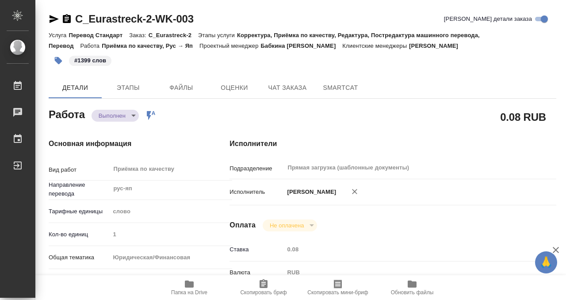
click at [69, 19] on icon "button" at bounding box center [67, 18] width 8 height 9
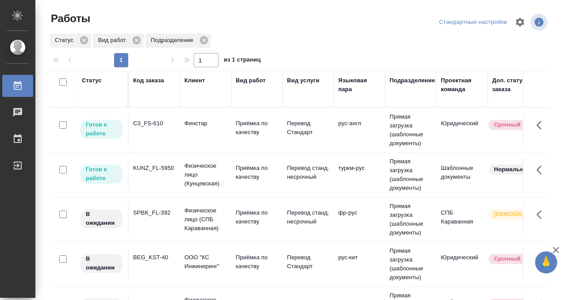
click at [156, 227] on td "SPBK_FL-392" at bounding box center [154, 219] width 51 height 31
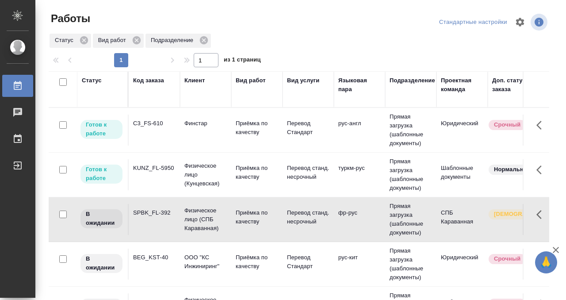
click at [156, 227] on td "SPBK_FL-392" at bounding box center [154, 219] width 51 height 31
